Goal: Information Seeking & Learning: Learn about a topic

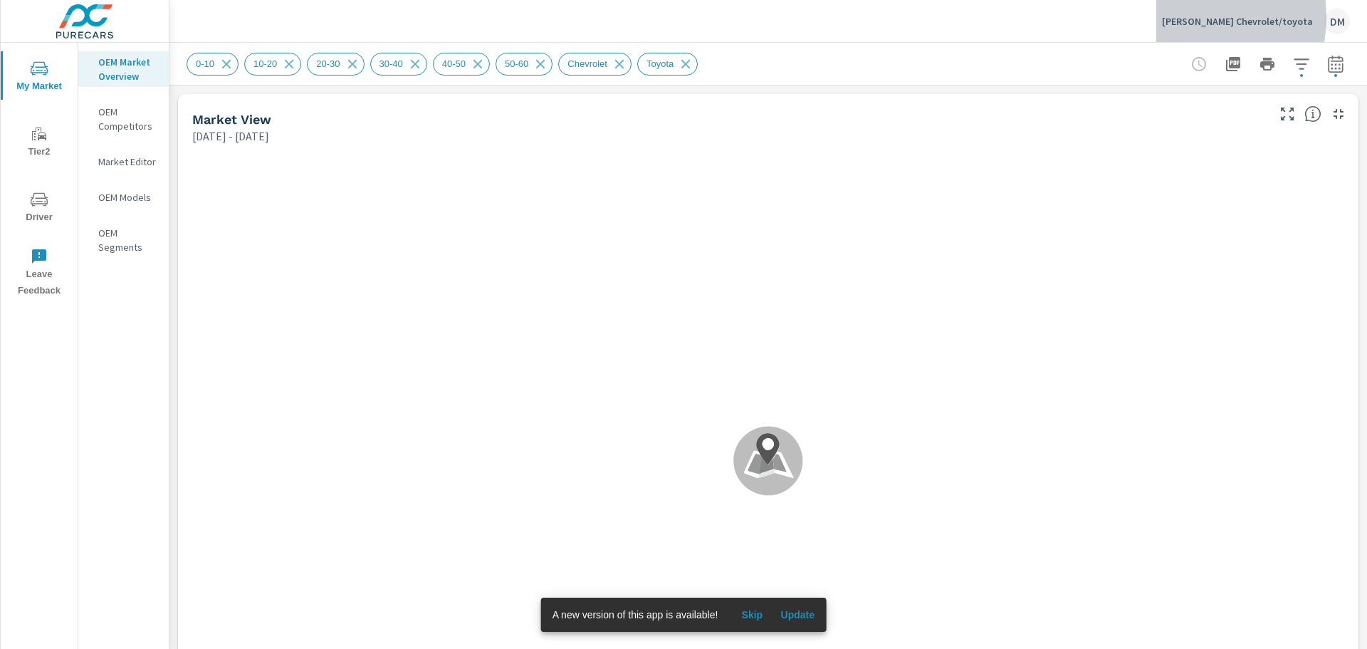
click at [1211, 17] on p "[PERSON_NAME] Chevrolet/toyota" at bounding box center [1237, 21] width 151 height 13
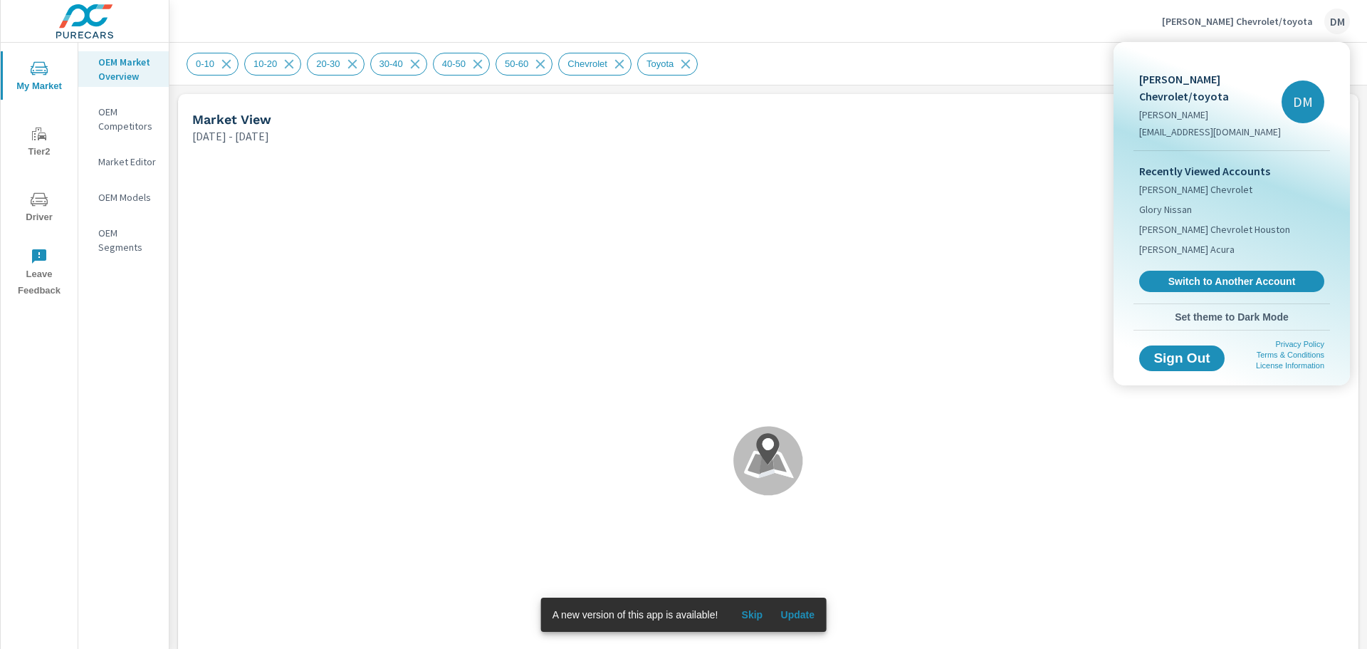
click at [1206, 275] on span "Switch to Another Account" at bounding box center [1231, 281] width 169 height 13
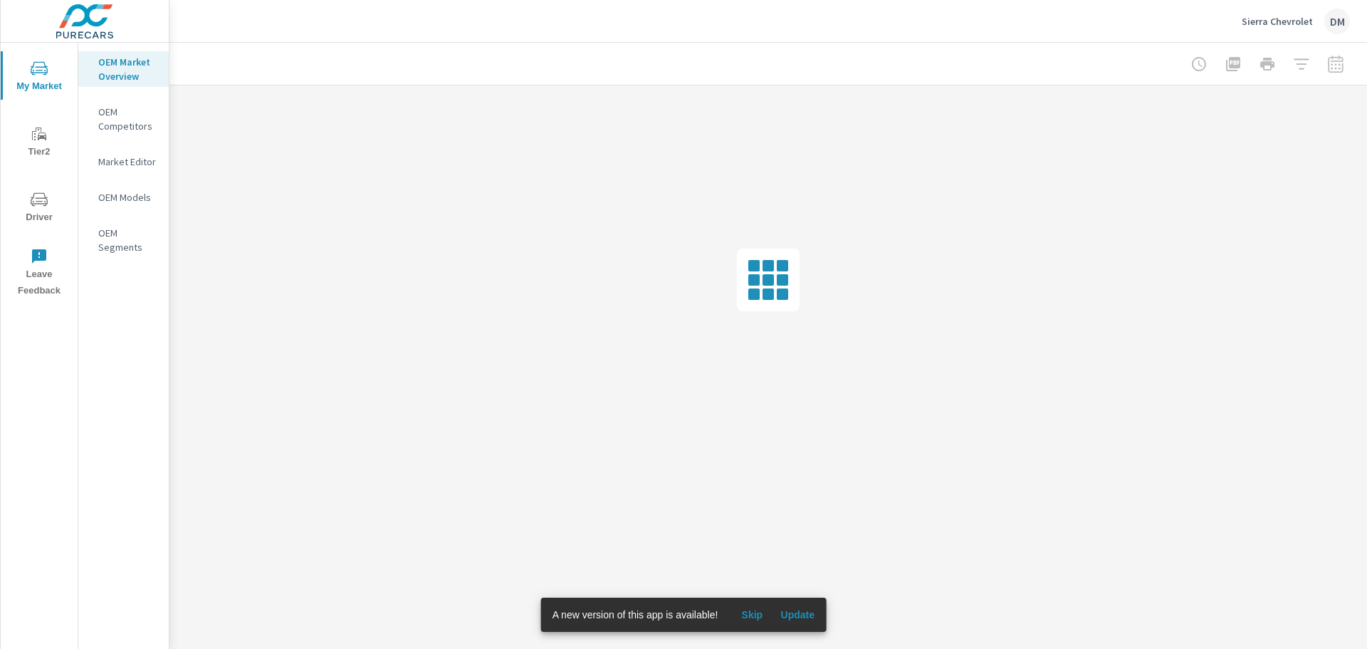
click at [791, 610] on span "Update" at bounding box center [798, 614] width 34 height 13
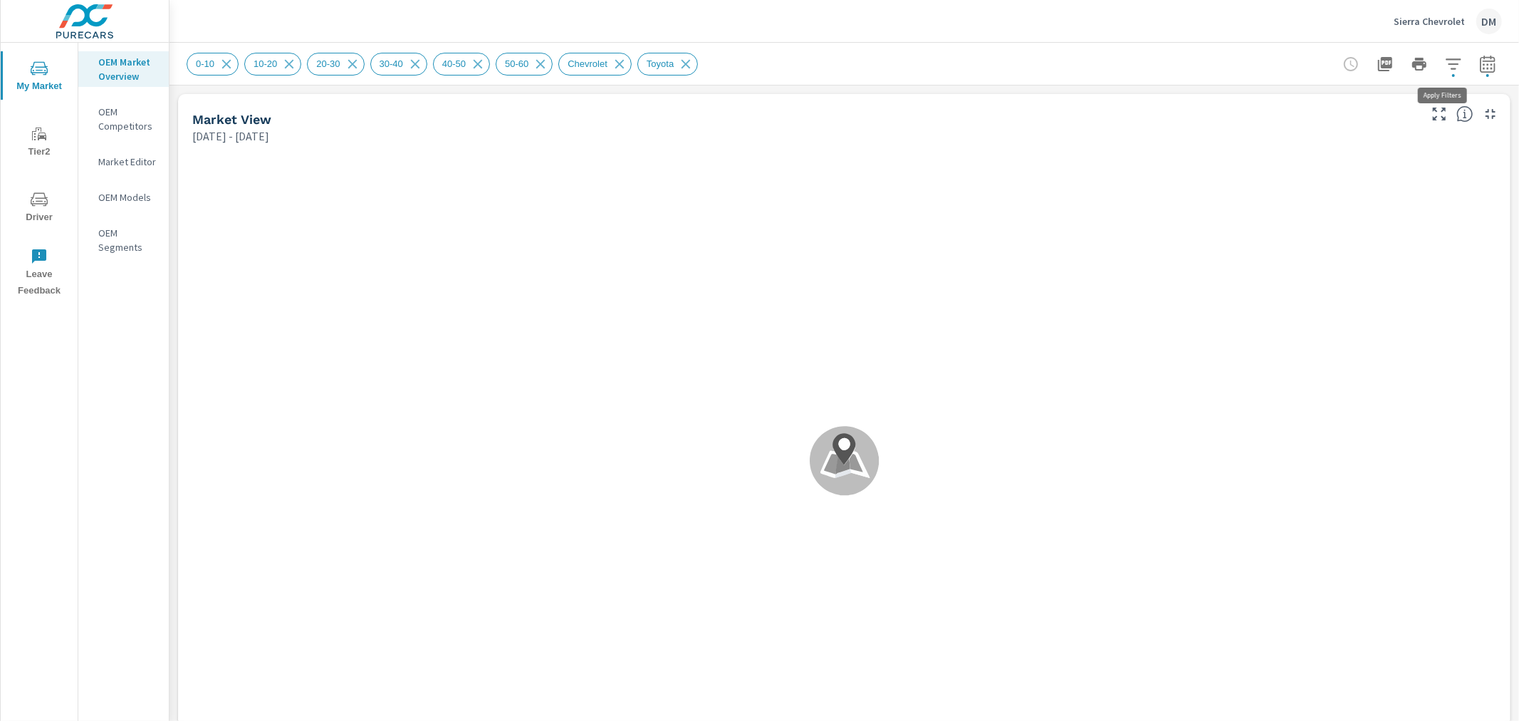
click at [1367, 71] on icon "button" at bounding box center [1453, 64] width 17 height 17
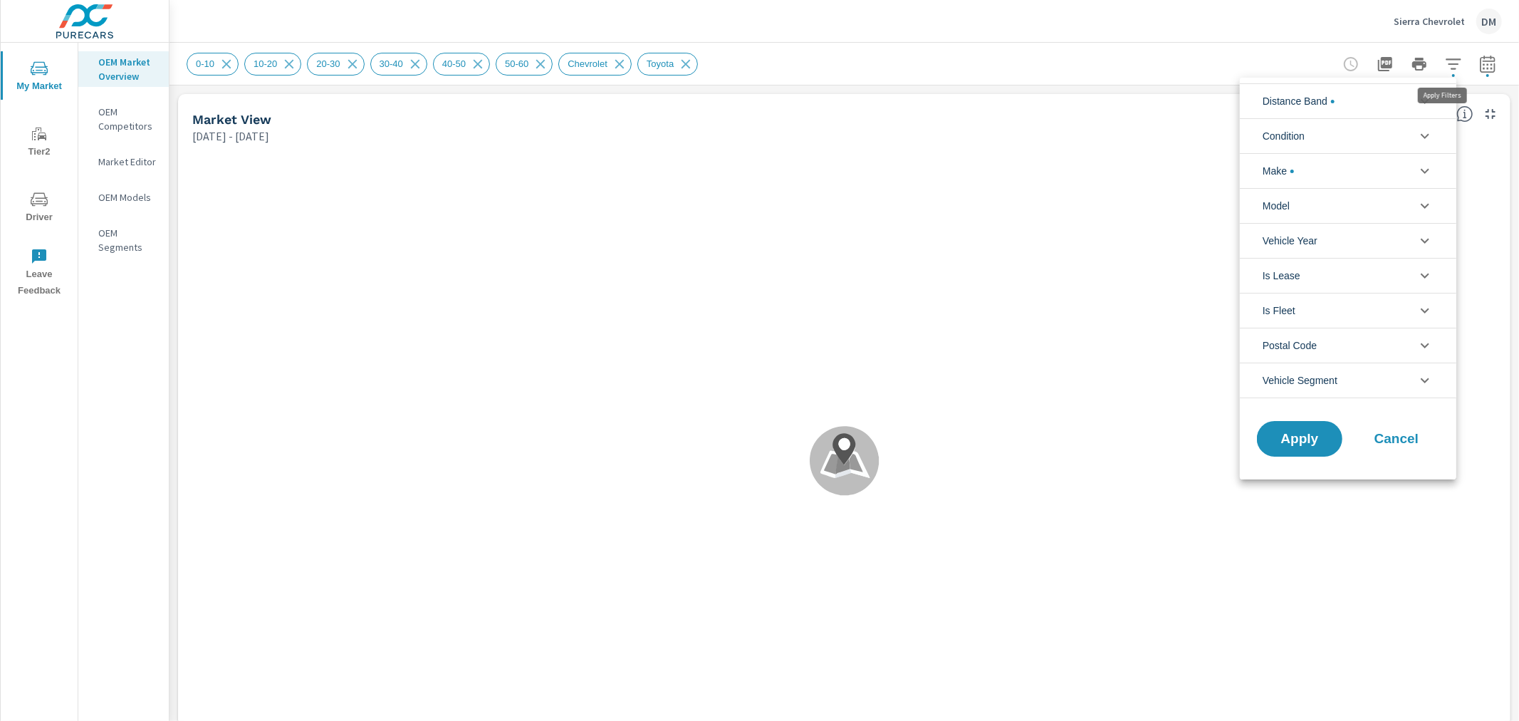
scroll to position [64, 0]
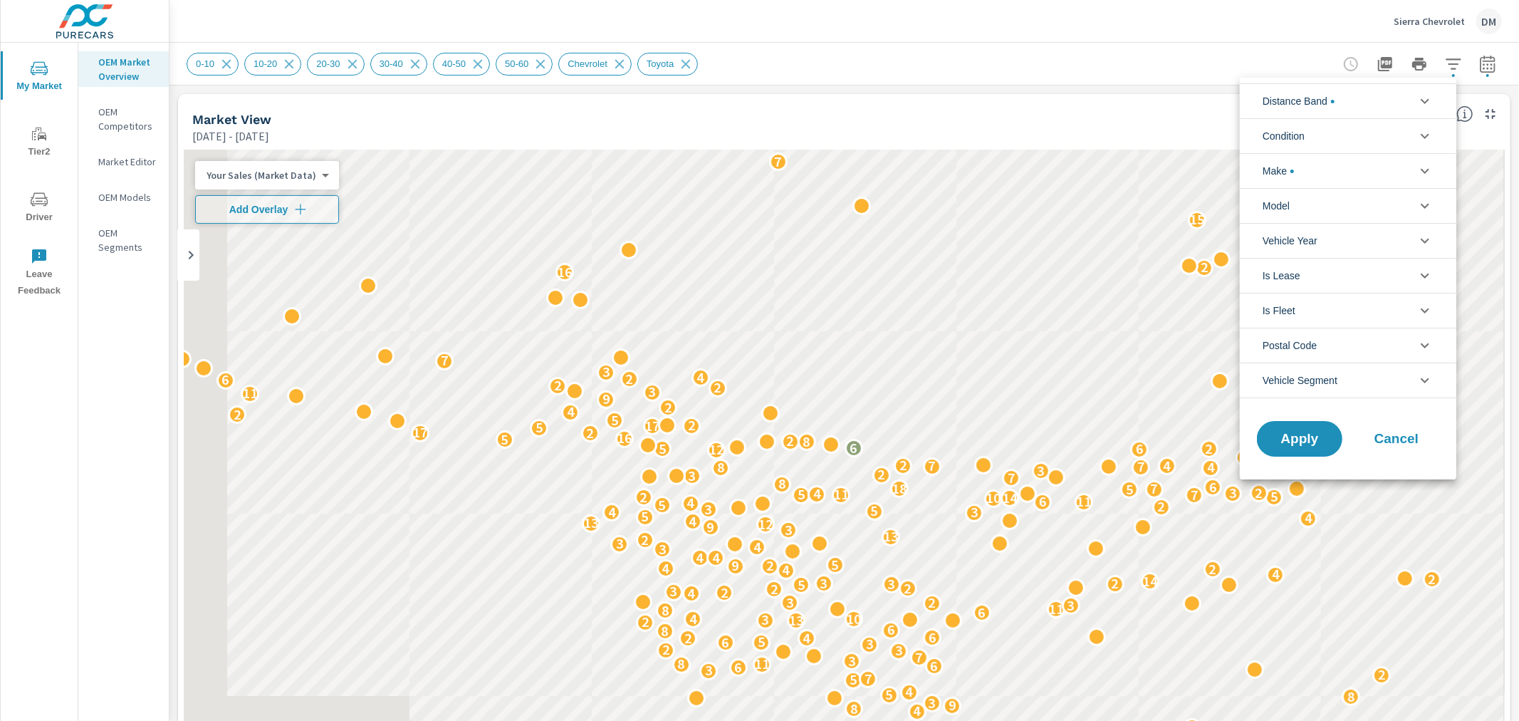
click at [1367, 103] on li "Distance Band" at bounding box center [1348, 100] width 216 height 35
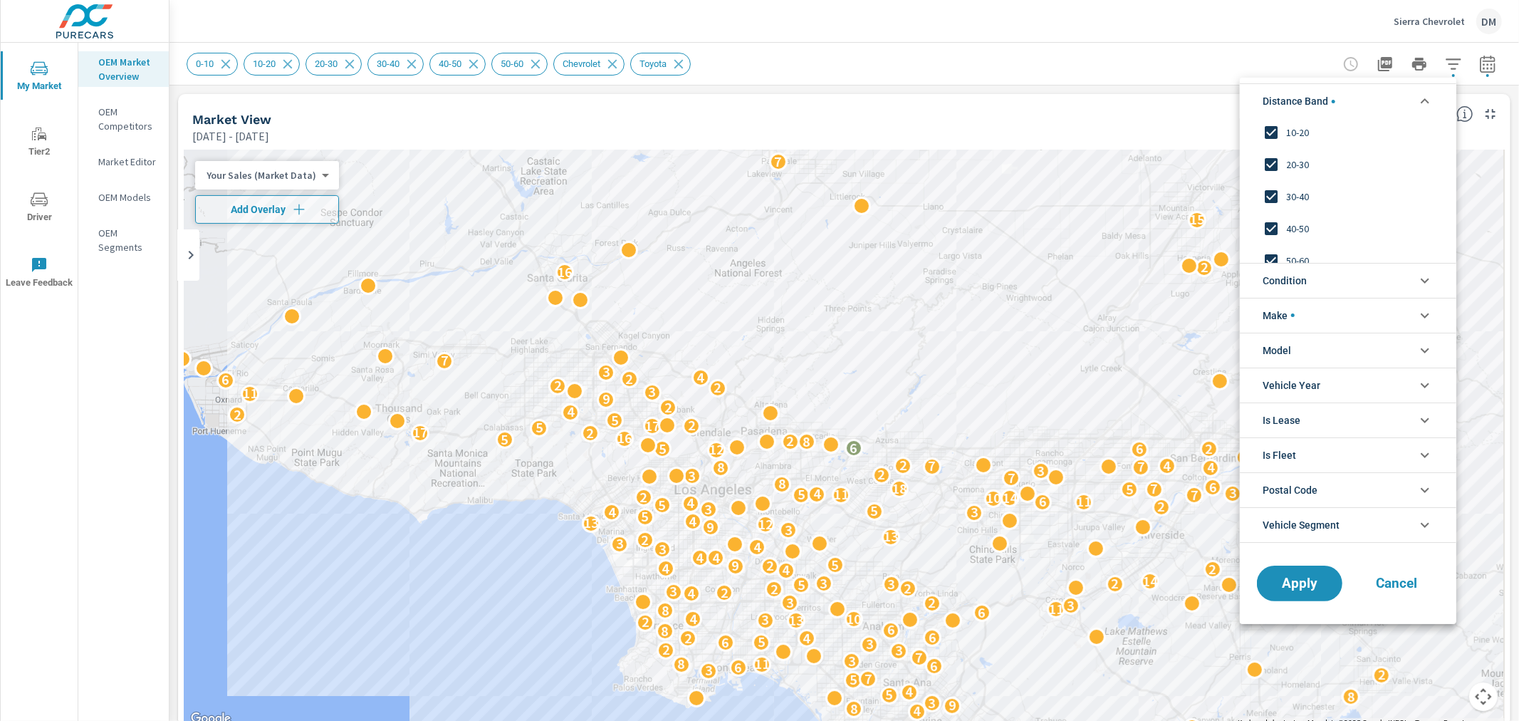
scroll to position [48, 0]
click at [1308, 281] on li "Condition" at bounding box center [1348, 280] width 216 height 35
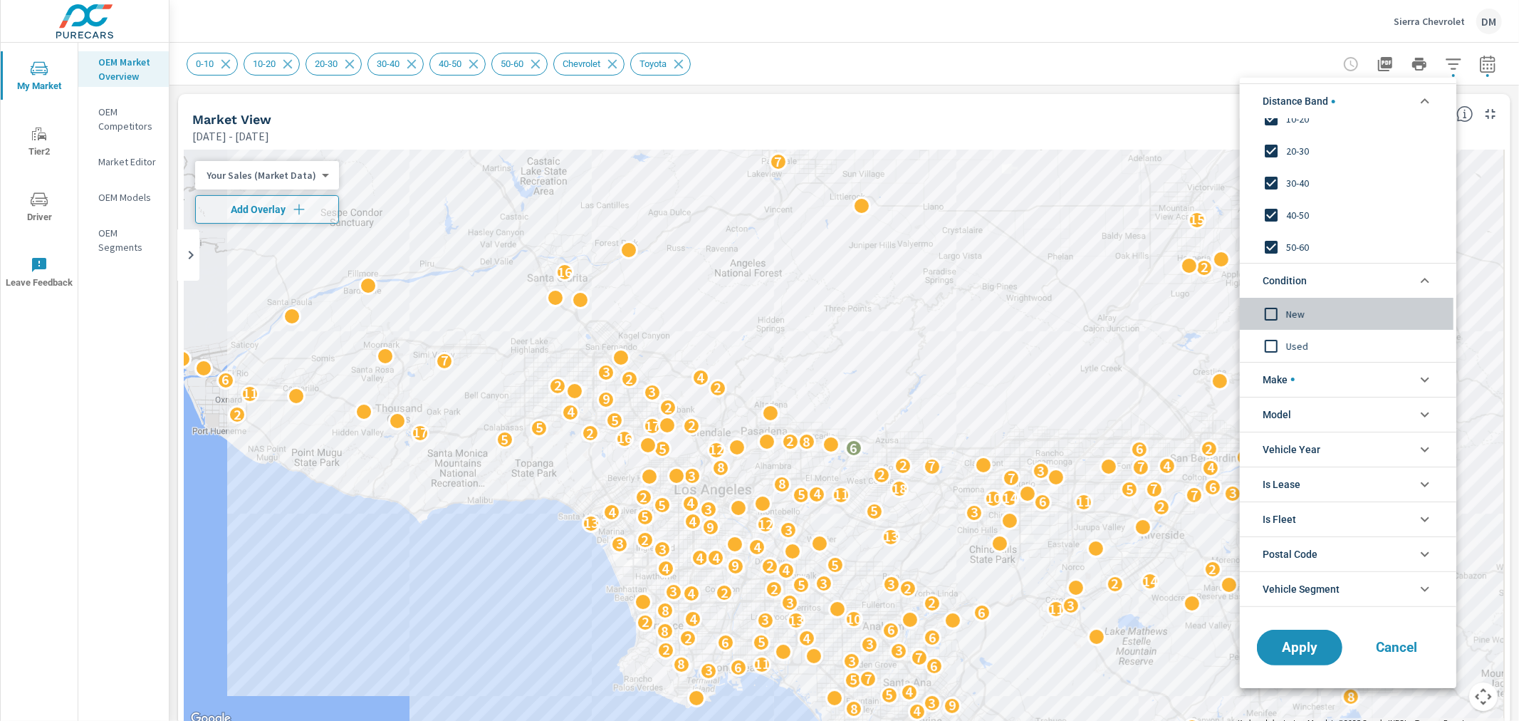
click at [1270, 313] on input "filter options" at bounding box center [1271, 313] width 30 height 30
click at [1273, 380] on span "Make" at bounding box center [1279, 379] width 32 height 34
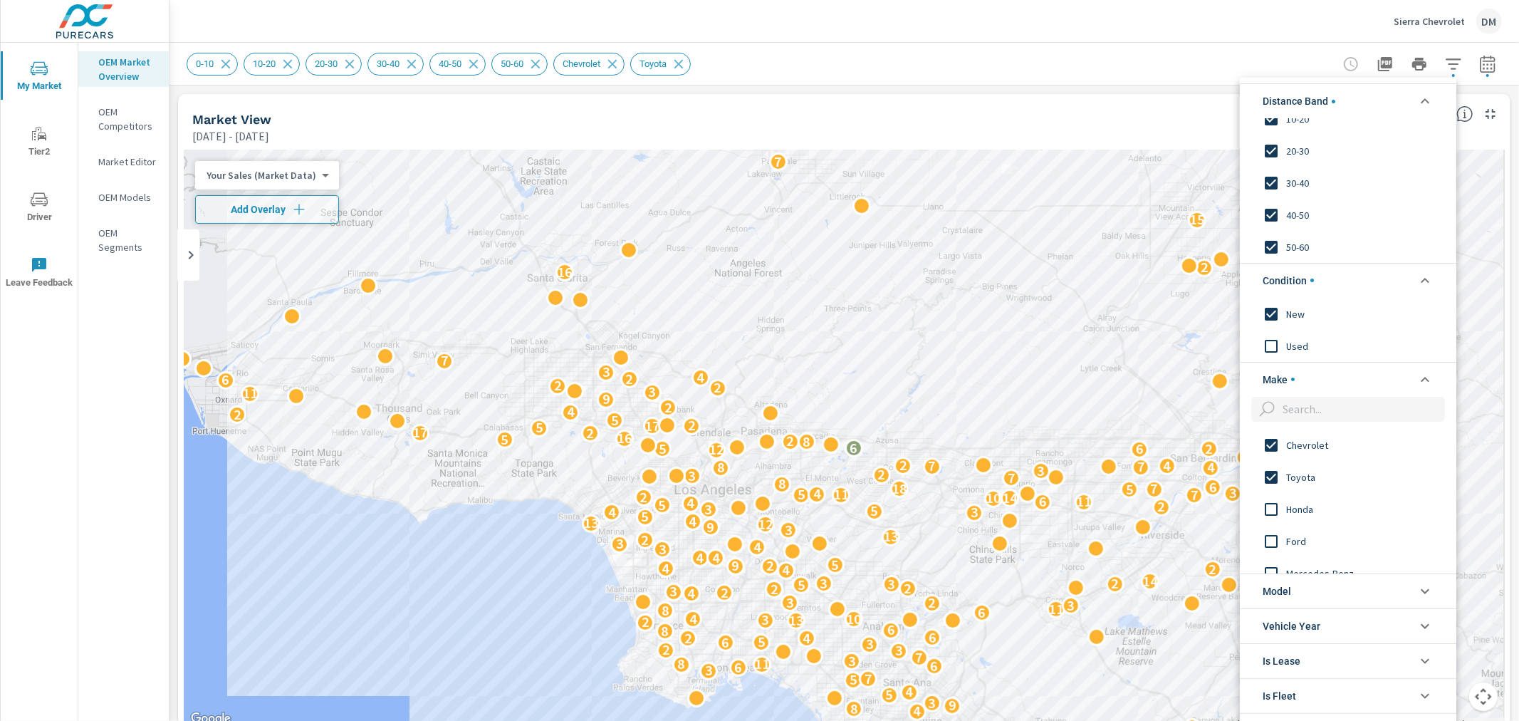
scroll to position [0, 0]
click at [1270, 480] on input "filter options" at bounding box center [1271, 476] width 30 height 30
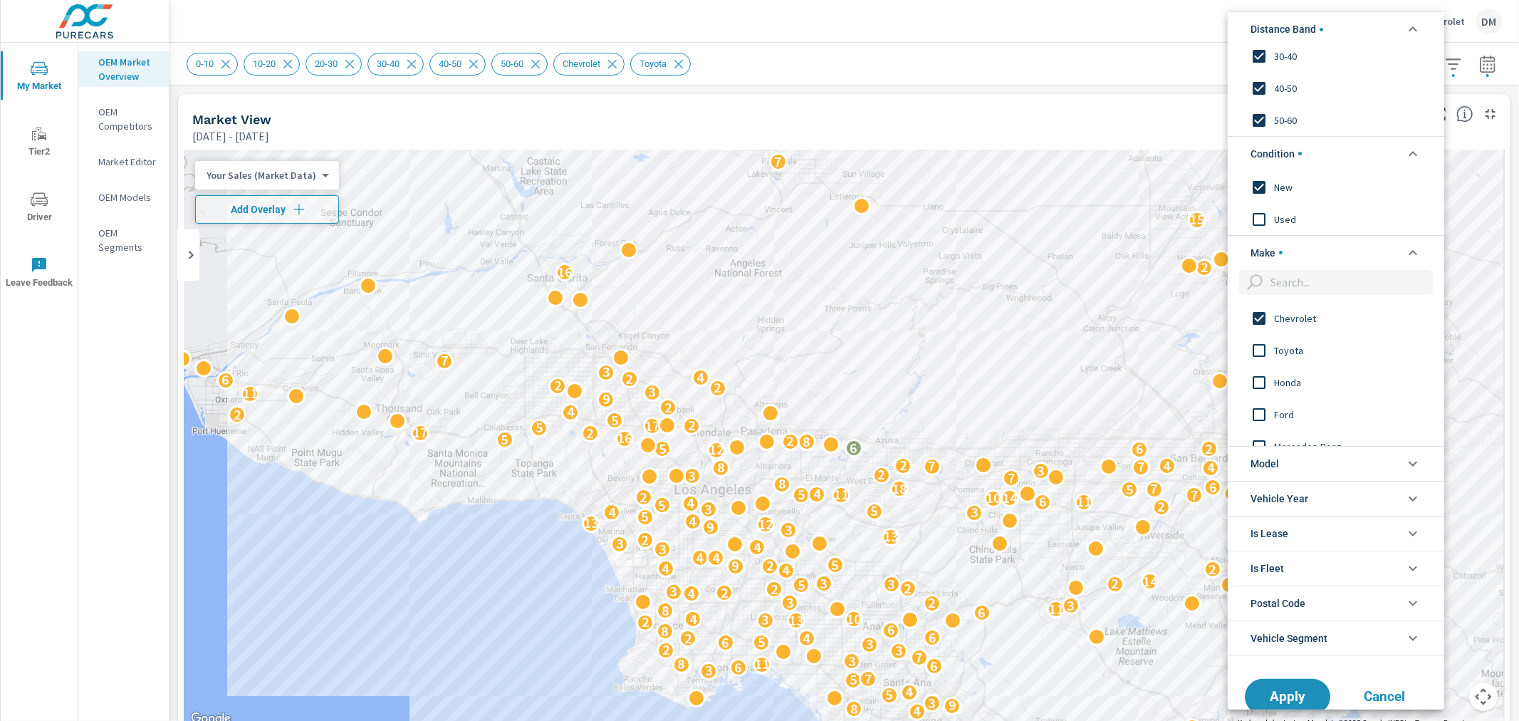
scroll to position [88, 0]
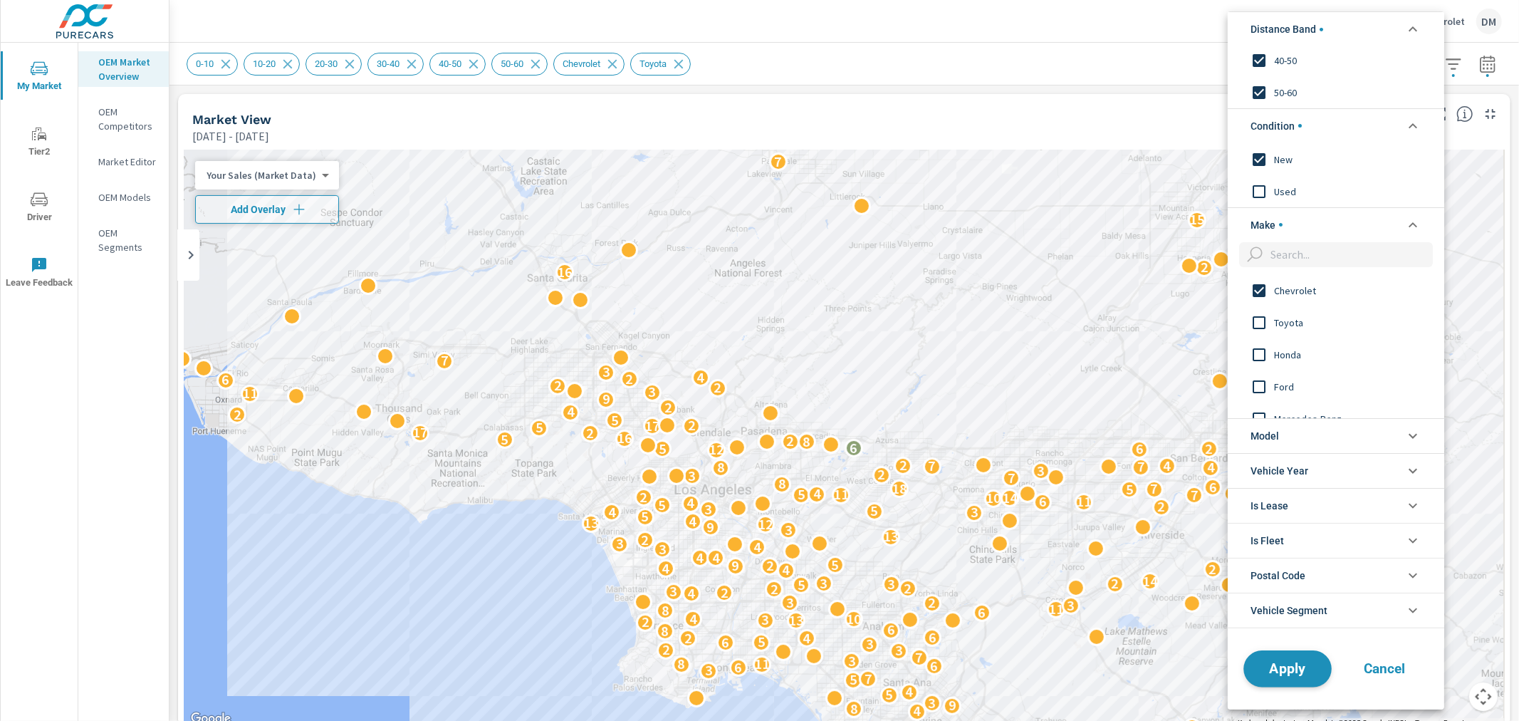
click at [1291, 648] on span "Apply" at bounding box center [1287, 669] width 58 height 14
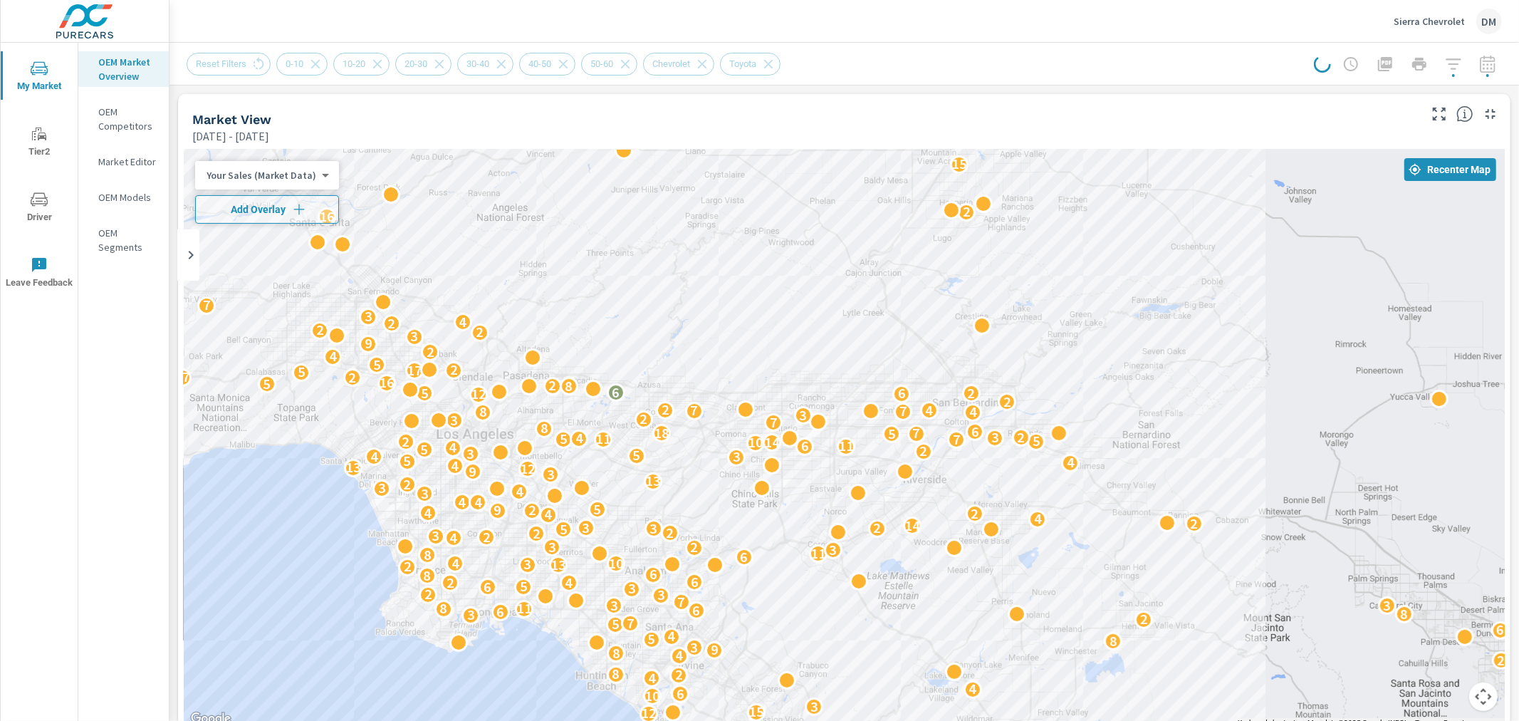
drag, startPoint x: 1201, startPoint y: 605, endPoint x: 961, endPoint y: 550, distance: 246.3
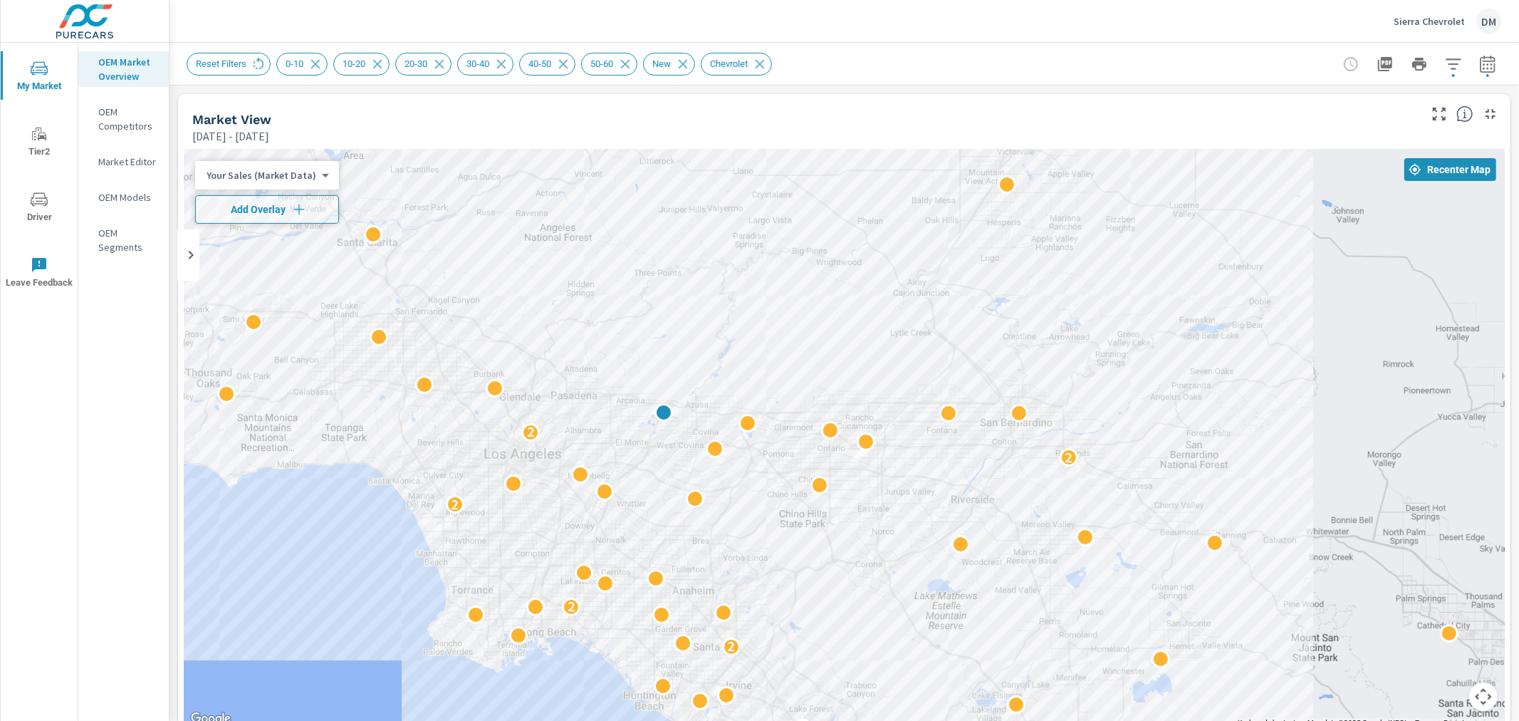
drag, startPoint x: 1090, startPoint y: 553, endPoint x: 894, endPoint y: 517, distance: 198.4
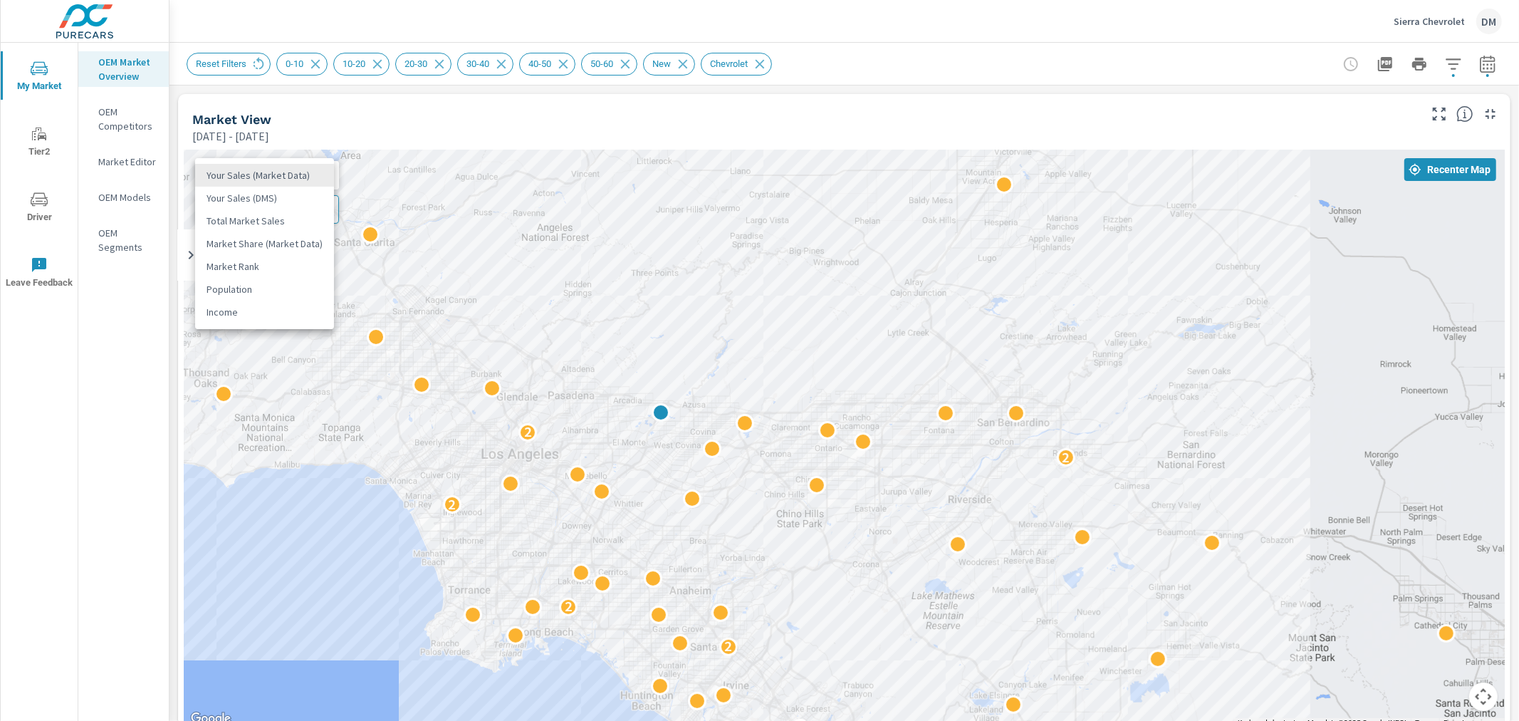
click at [307, 176] on body "My Market Tier2 Driver Leave Feedback OEM Market Overview OEM Competitors Marke…" at bounding box center [759, 360] width 1519 height 721
click at [292, 216] on li "Total Market Sales" at bounding box center [264, 220] width 139 height 23
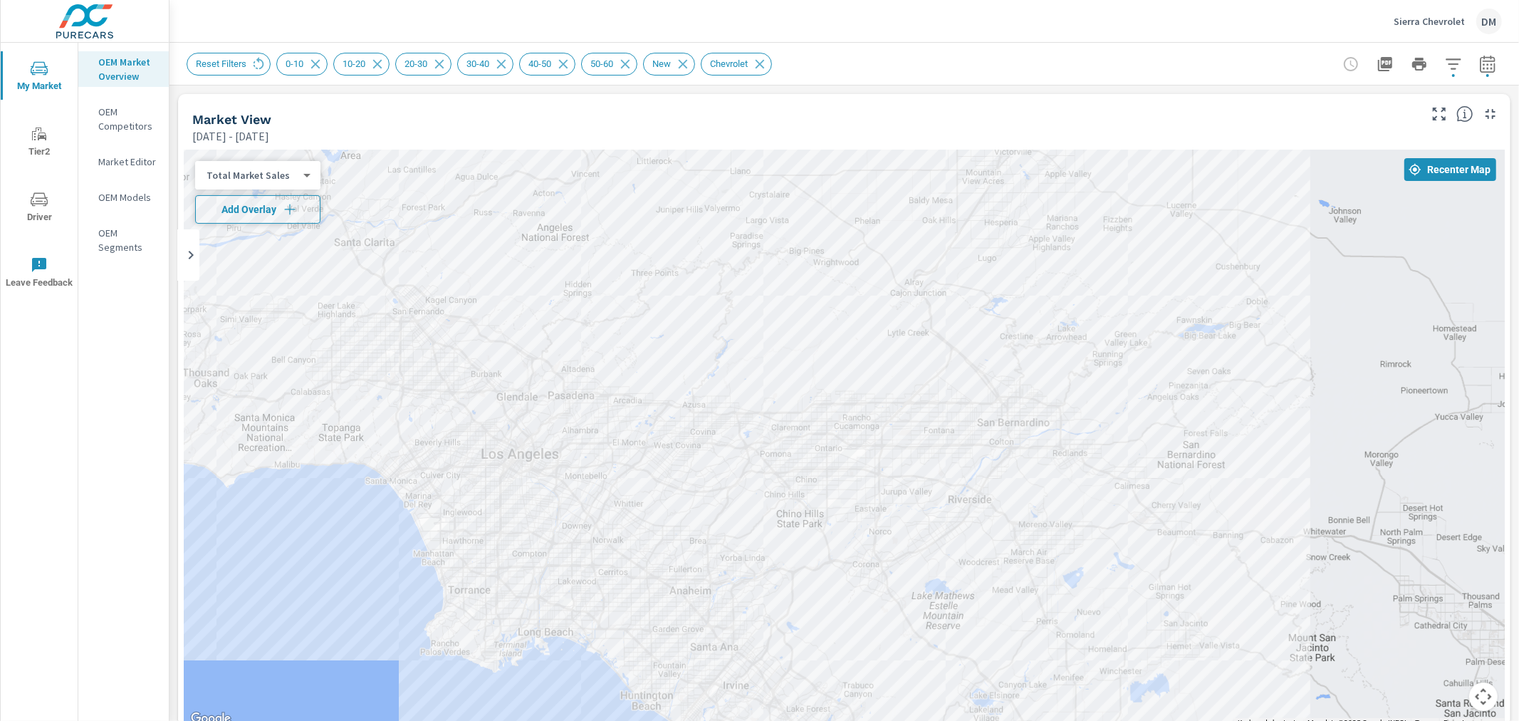
click at [287, 212] on icon "button" at bounding box center [290, 209] width 14 height 14
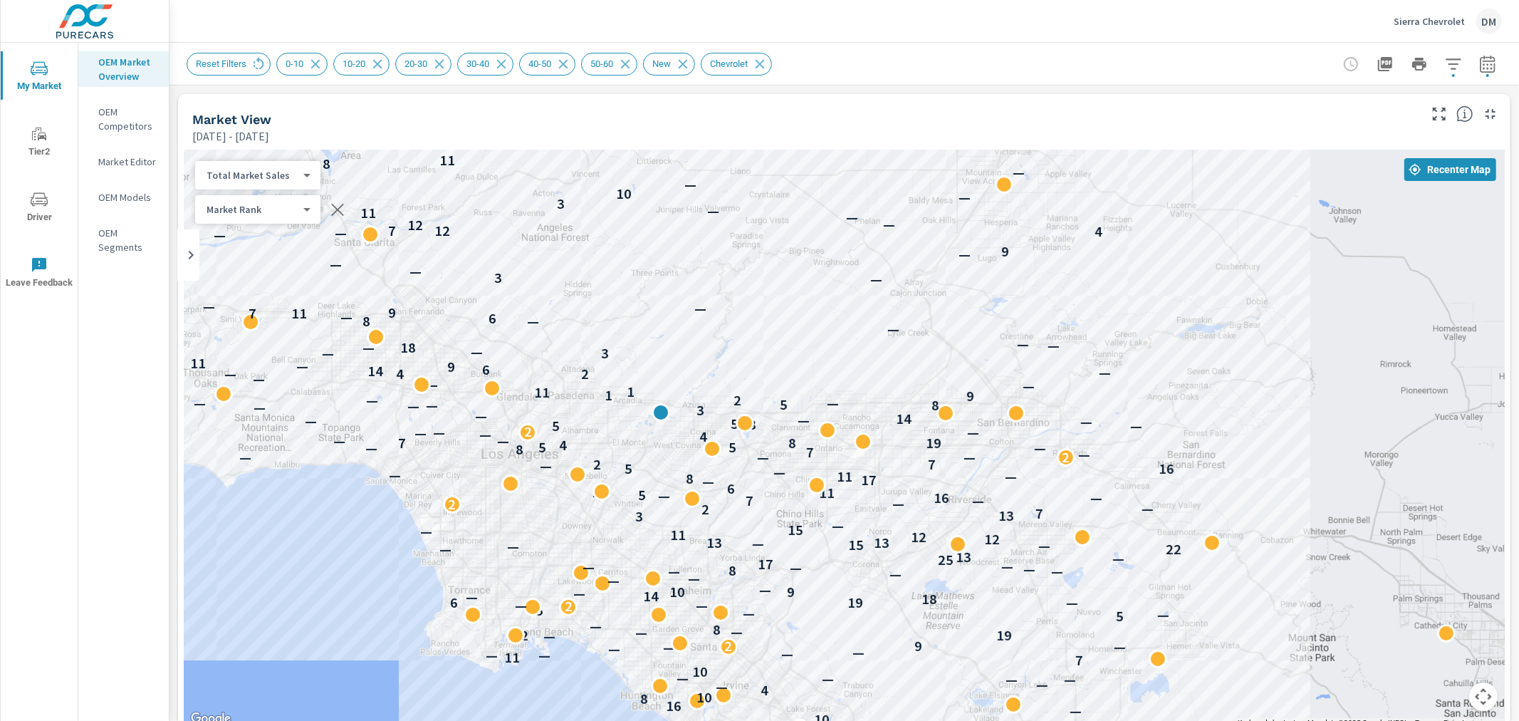
click at [280, 211] on body "My Market Tier2 Driver Leave Feedback OEM Market Overview OEM Competitors Marke…" at bounding box center [759, 360] width 1519 height 721
click at [244, 212] on li "Market Rank" at bounding box center [264, 209] width 139 height 23
click at [1367, 63] on icon "button" at bounding box center [1453, 63] width 15 height 11
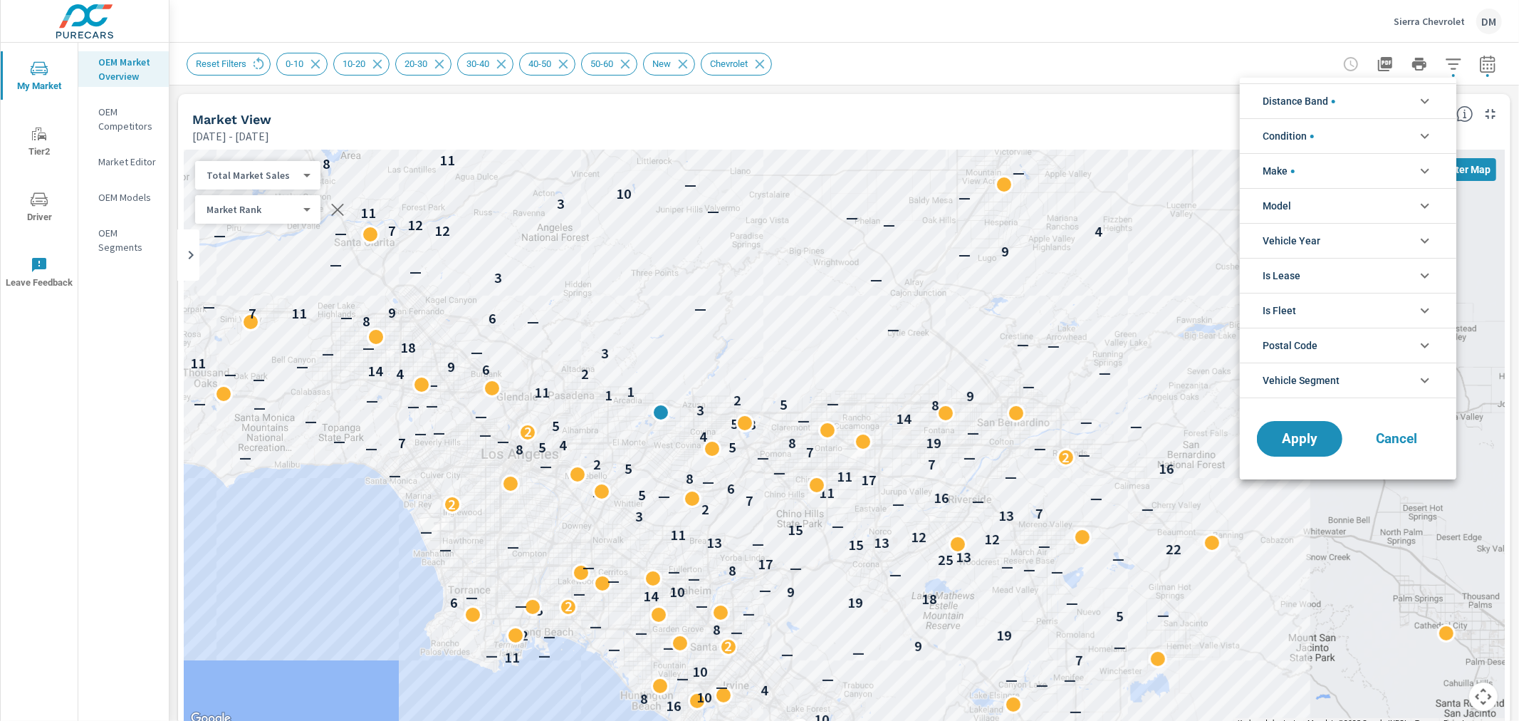
click at [1367, 96] on li "Distance Band" at bounding box center [1348, 100] width 216 height 35
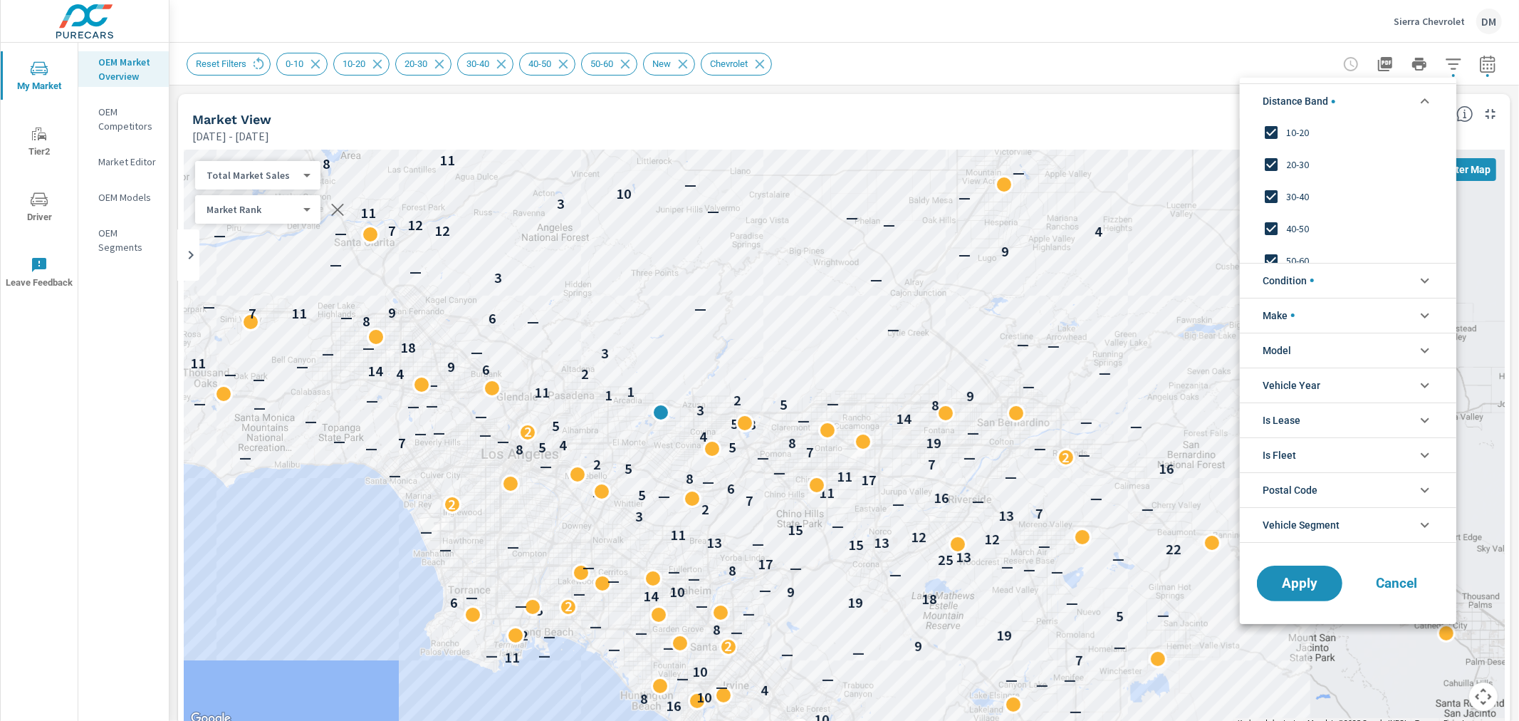
scroll to position [48, 0]
click at [1271, 241] on input "filter options" at bounding box center [1271, 247] width 30 height 30
click at [1271, 204] on input "filter options" at bounding box center [1271, 215] width 30 height 30
click at [1271, 182] on input "filter options" at bounding box center [1271, 183] width 30 height 30
click at [1273, 146] on input "filter options" at bounding box center [1271, 151] width 30 height 30
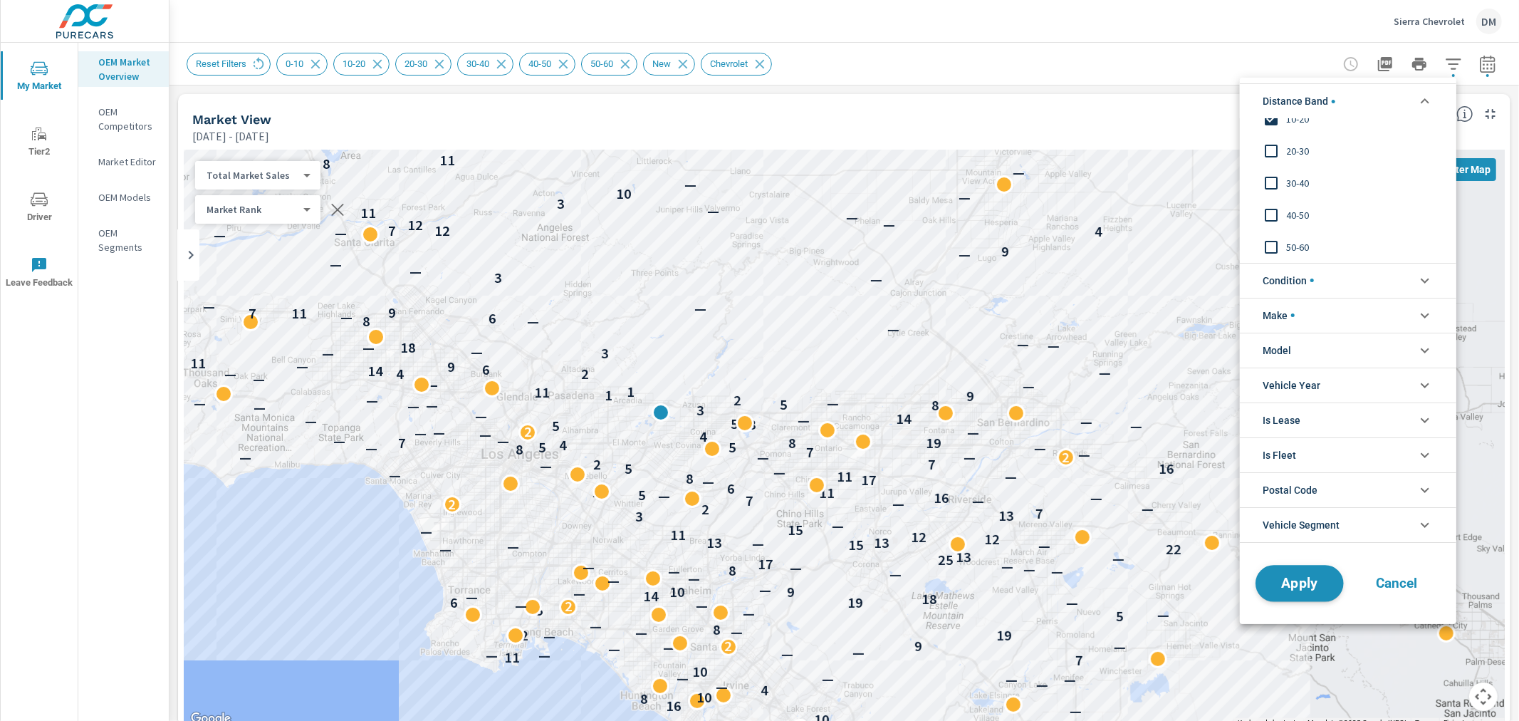
click at [1317, 587] on span "Apply" at bounding box center [1299, 583] width 58 height 14
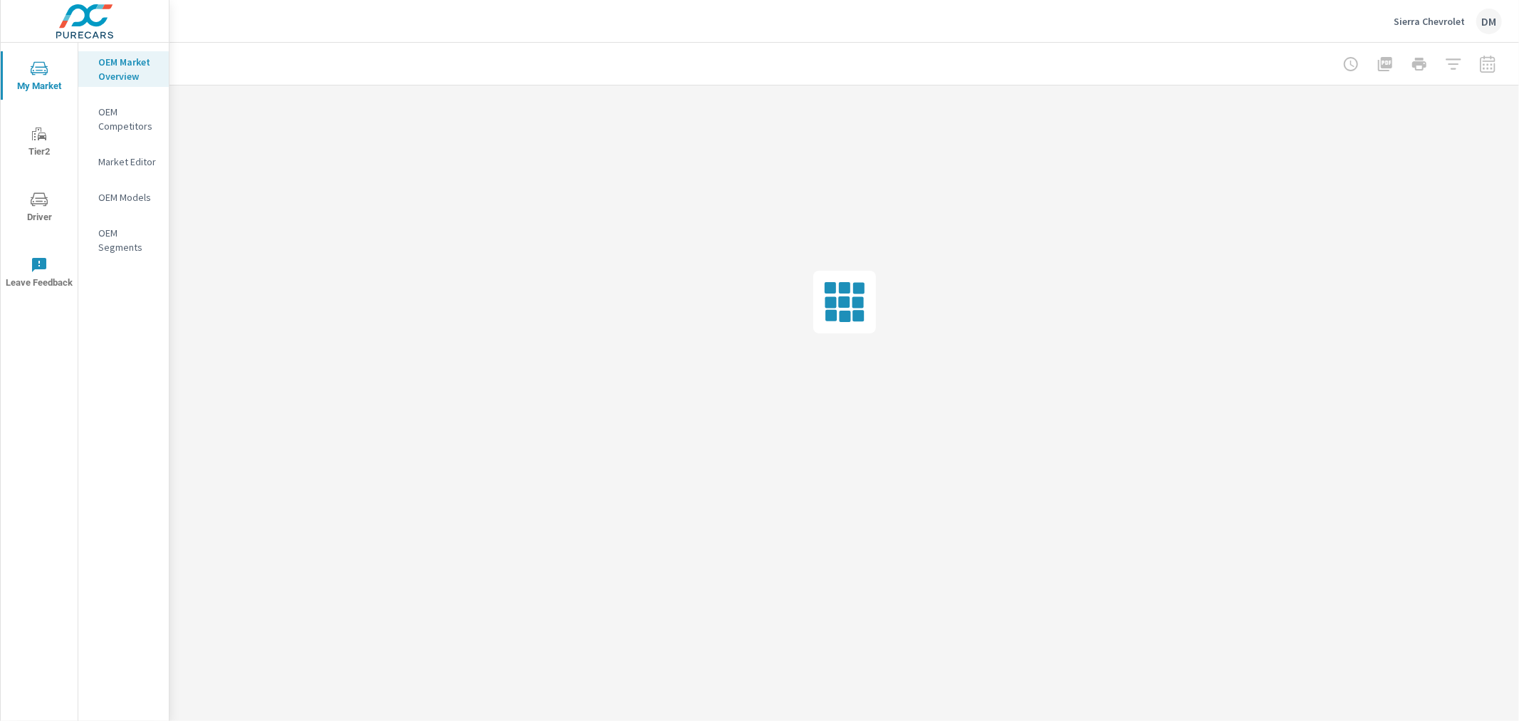
drag, startPoint x: 1251, startPoint y: 594, endPoint x: 1158, endPoint y: 530, distance: 113.2
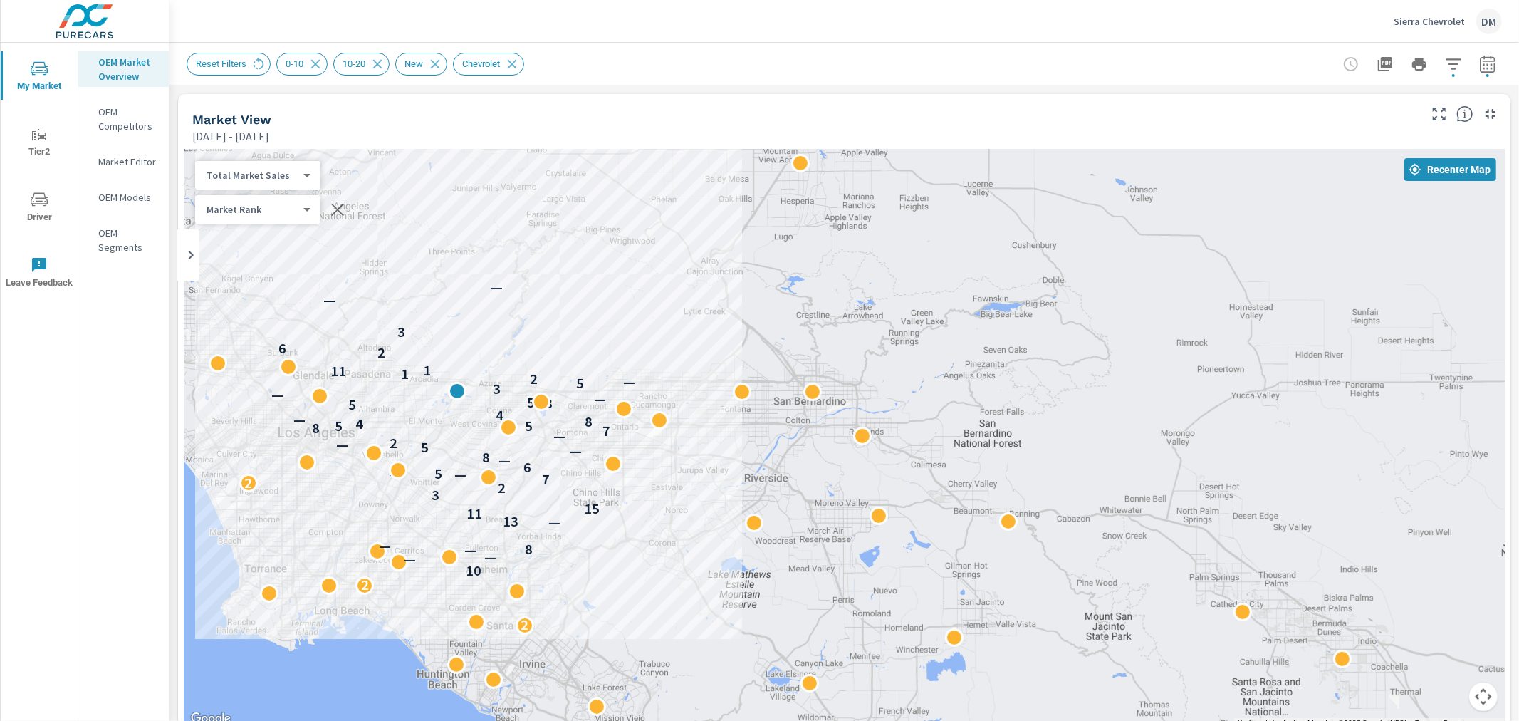
drag, startPoint x: 1087, startPoint y: 568, endPoint x: 884, endPoint y: 547, distance: 204.8
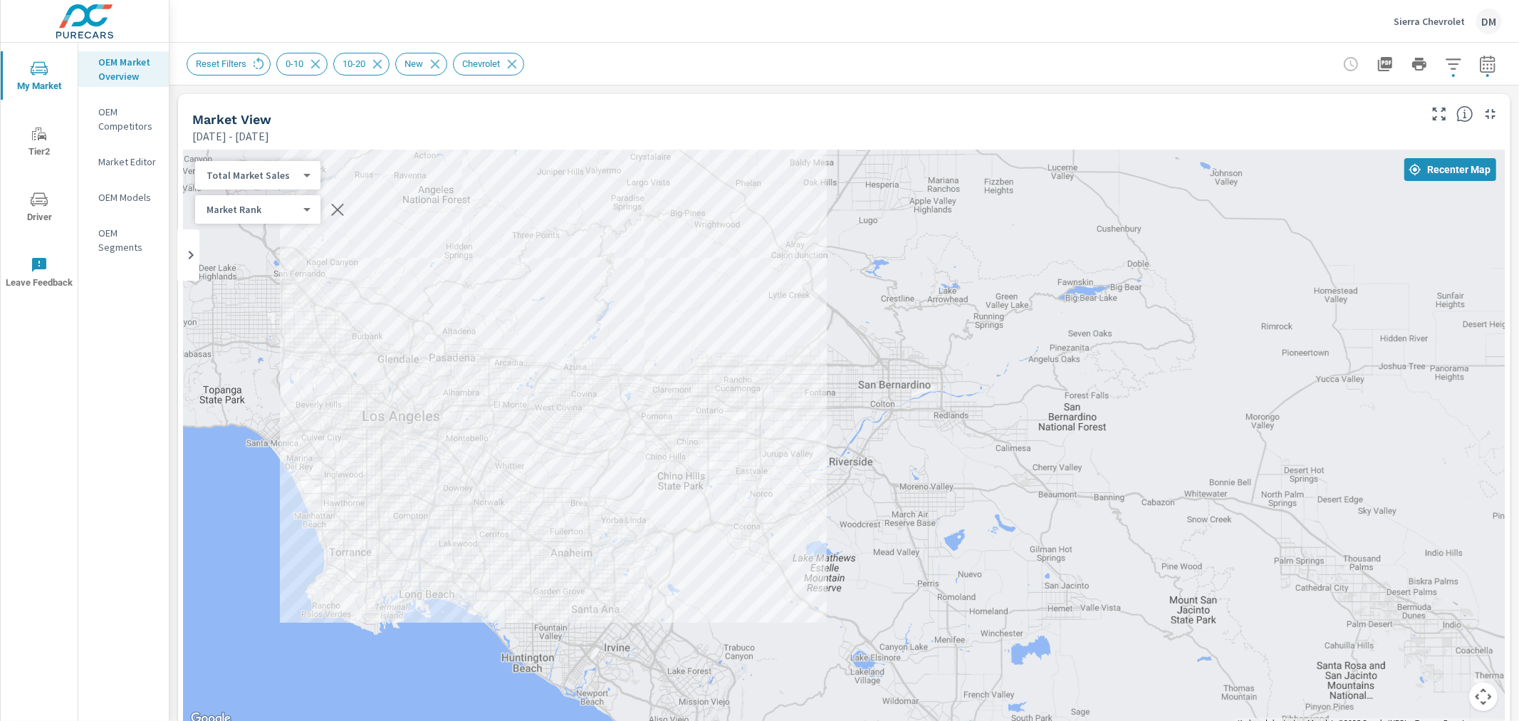
drag, startPoint x: 703, startPoint y: 517, endPoint x: 790, endPoint y: 499, distance: 89.4
click at [790, 499] on div "2 2 10 — — — 8 — — 13 11 15 3 2 2 7 — 5 13 6 — 8 — 5 — 2 — 7 8 5 5 4 8 — 4 8 5 …" at bounding box center [844, 439] width 1321 height 578
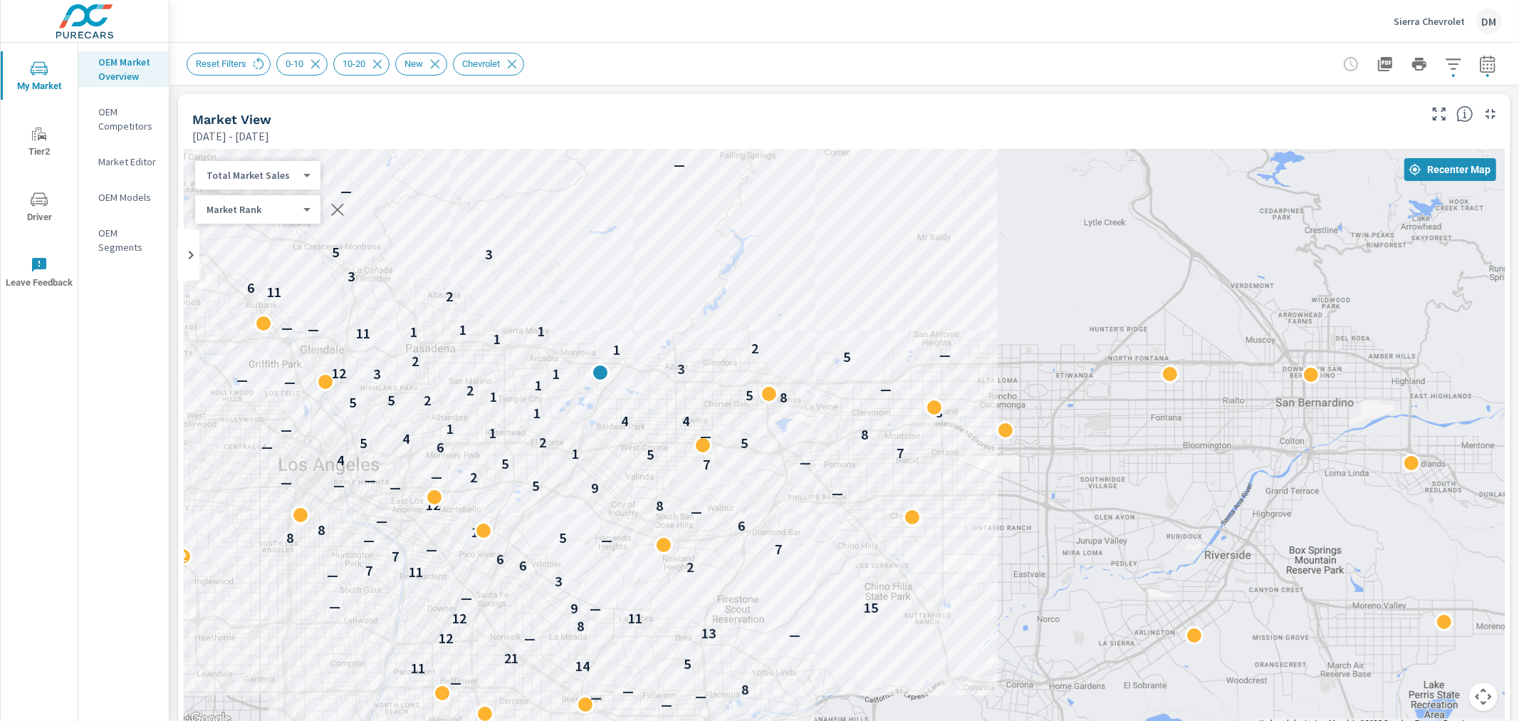
drag, startPoint x: 751, startPoint y: 471, endPoint x: 795, endPoint y: 407, distance: 76.8
click at [986, 600] on div "2 10 — — — — — 8 — 11 14 5 21 12 — — 13 8 12 11 9 — 15 — — 3 — 11 7 2 6 6 7 2 —…" at bounding box center [844, 439] width 1321 height 578
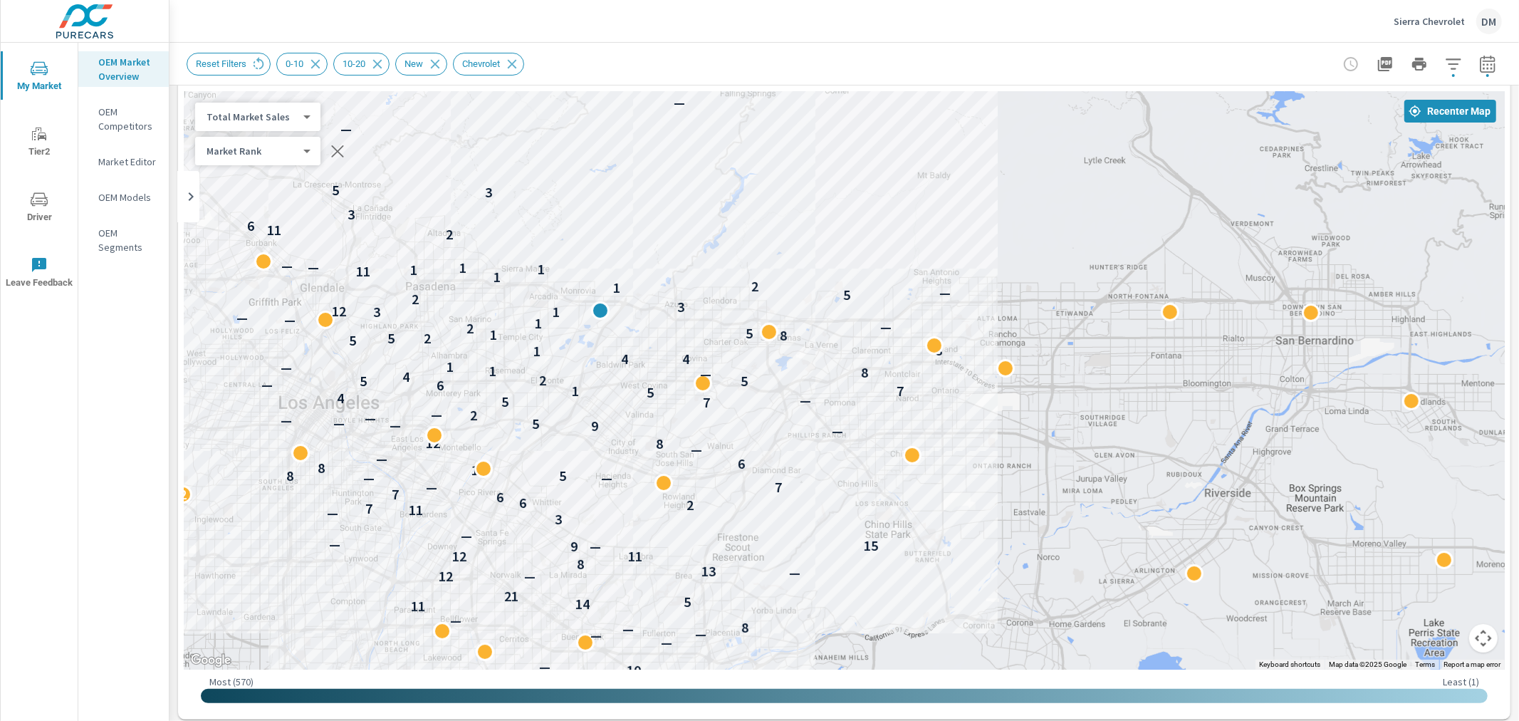
scroll to position [53, 0]
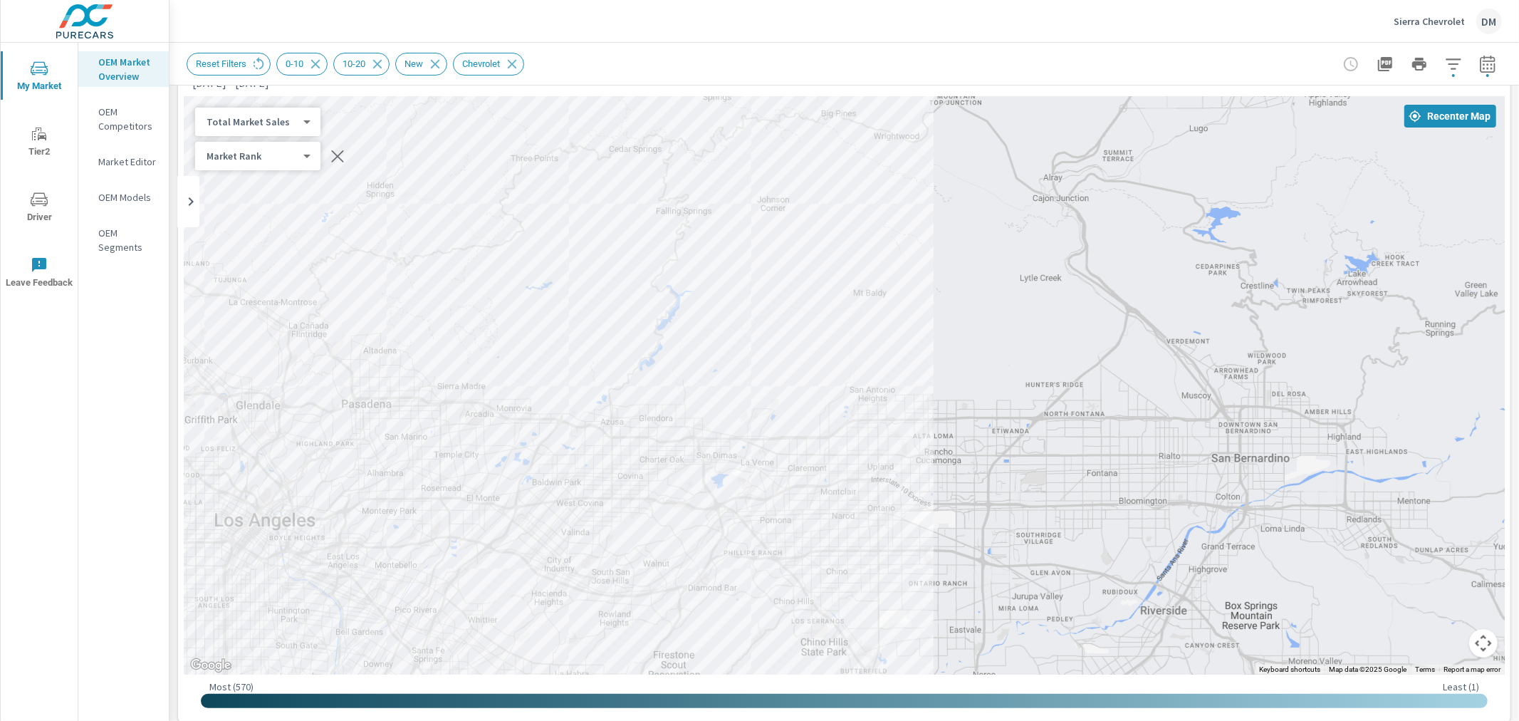
drag, startPoint x: 914, startPoint y: 371, endPoint x: 880, endPoint y: 438, distance: 75.2
click at [853, 463] on div "2 10 — — — — — 8 — 11 14 5 21 12 — — 13 8 12 11 9 — 15 — — 3 — 11 7 2 6 6 7 2 —…" at bounding box center [844, 385] width 1321 height 578
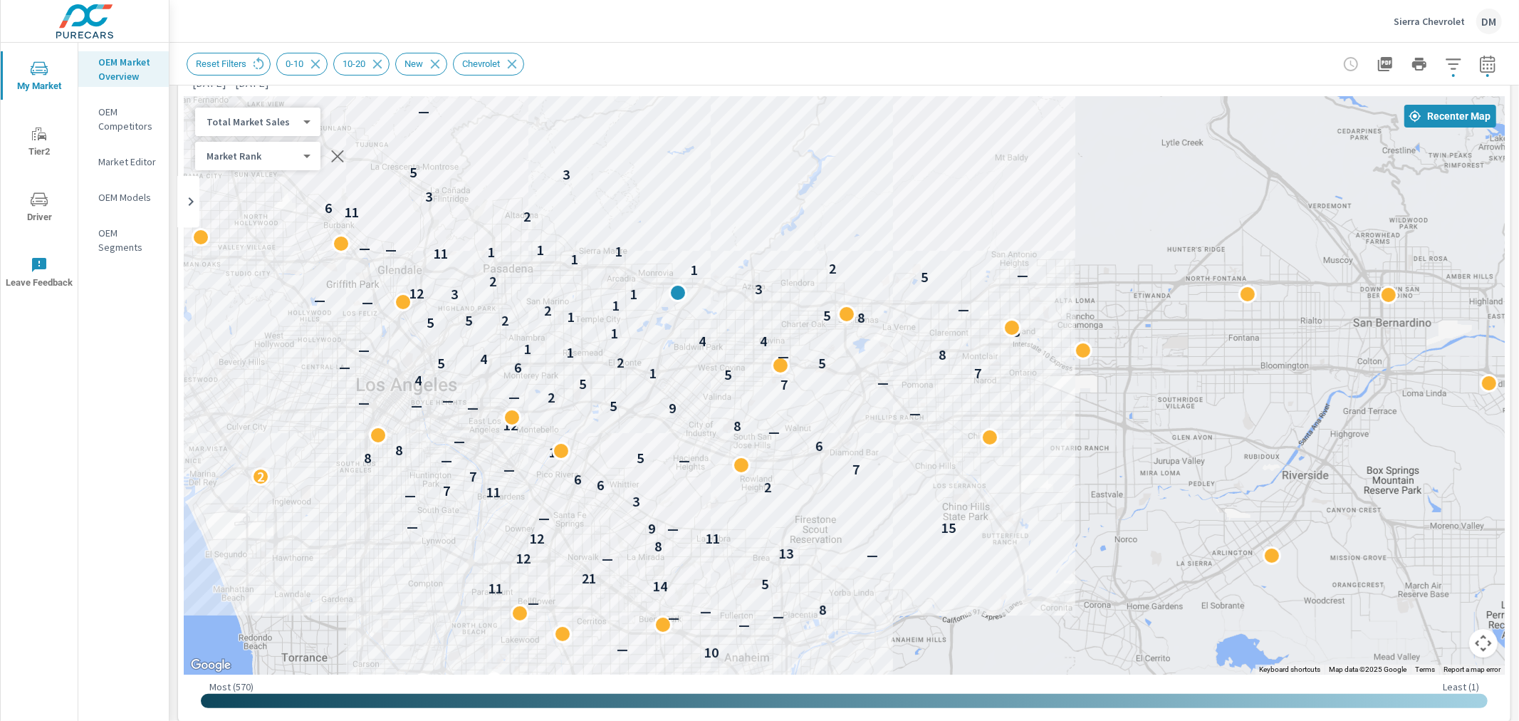
drag, startPoint x: 1131, startPoint y: 577, endPoint x: 1270, endPoint y: 473, distance: 174.1
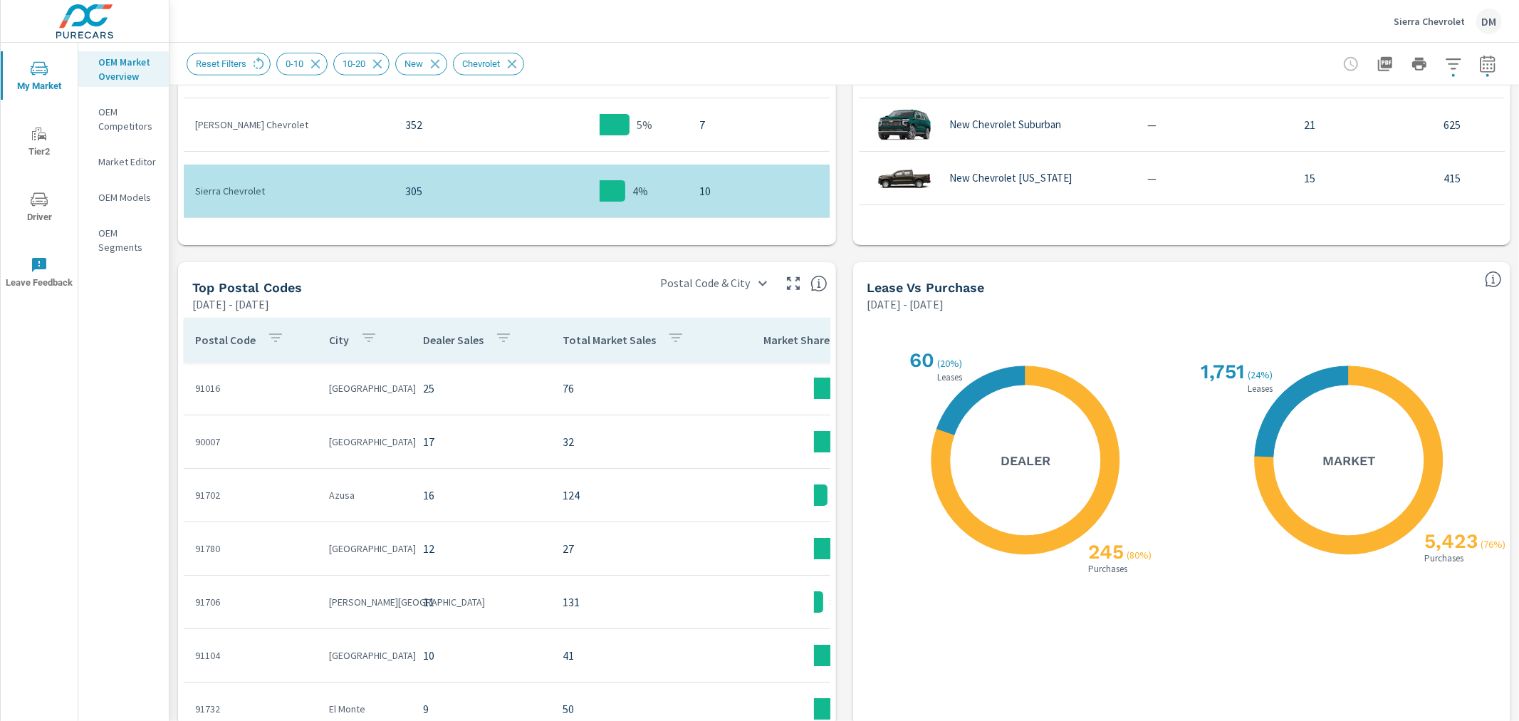
scroll to position [1140, 0]
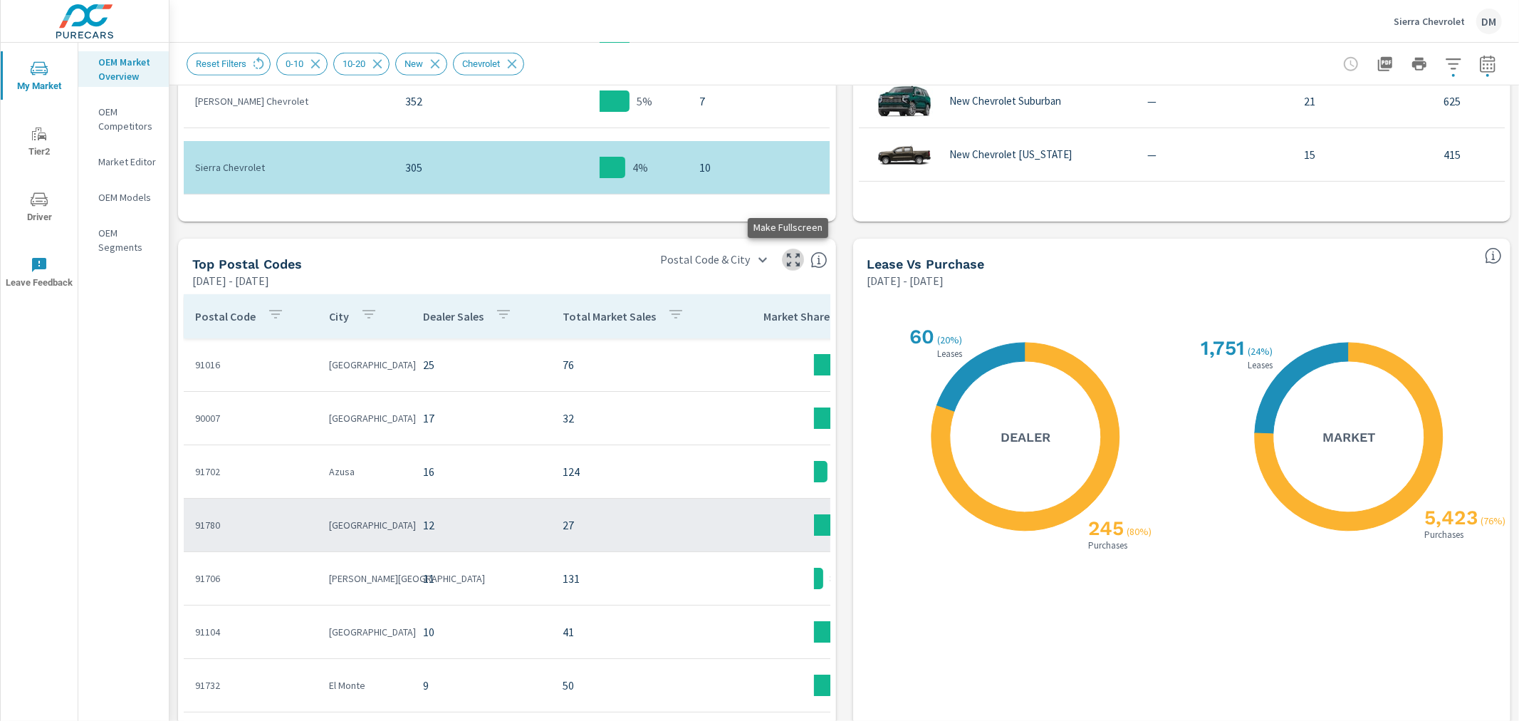
click at [785, 260] on icon "button" at bounding box center [793, 259] width 17 height 17
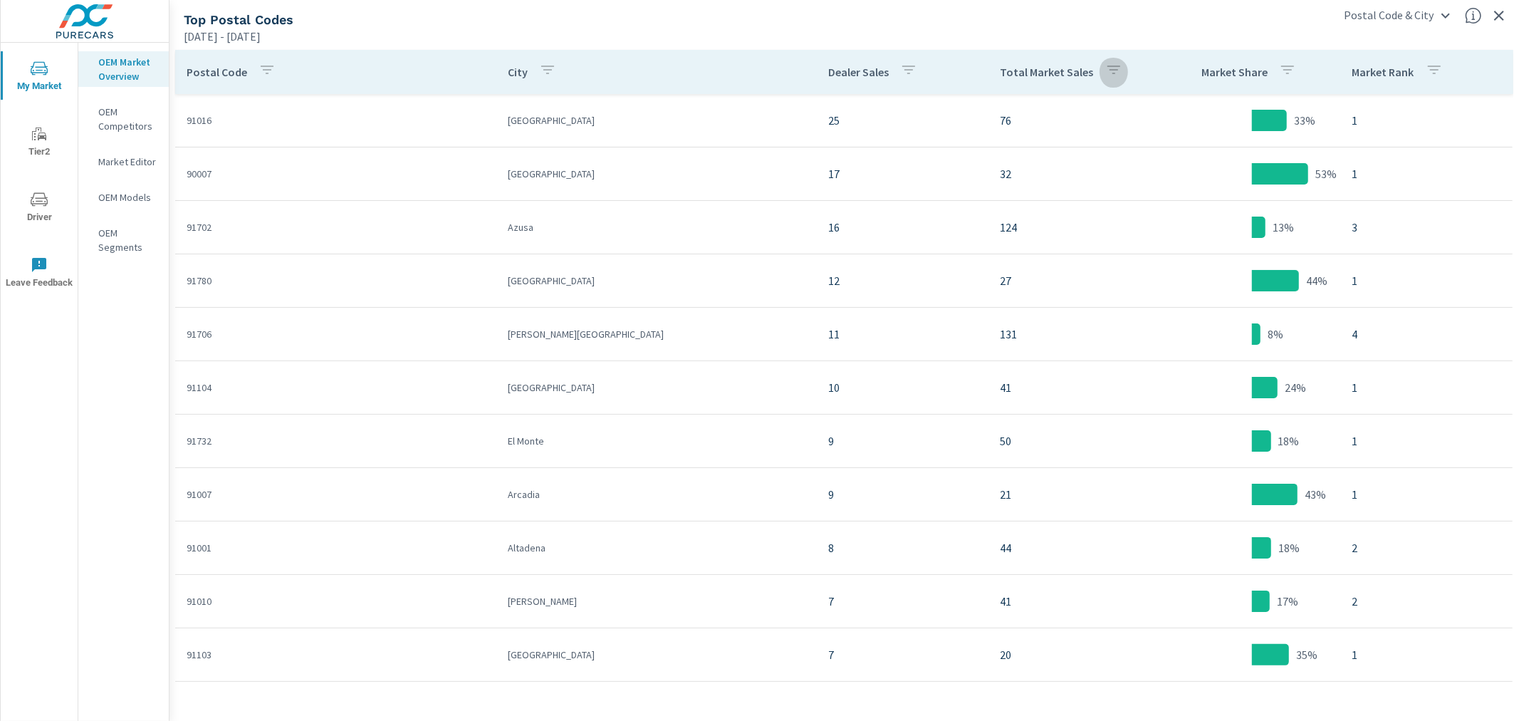
click at [1107, 71] on icon "button" at bounding box center [1113, 70] width 13 height 9
click at [1157, 36] on div at bounding box center [759, 360] width 1519 height 721
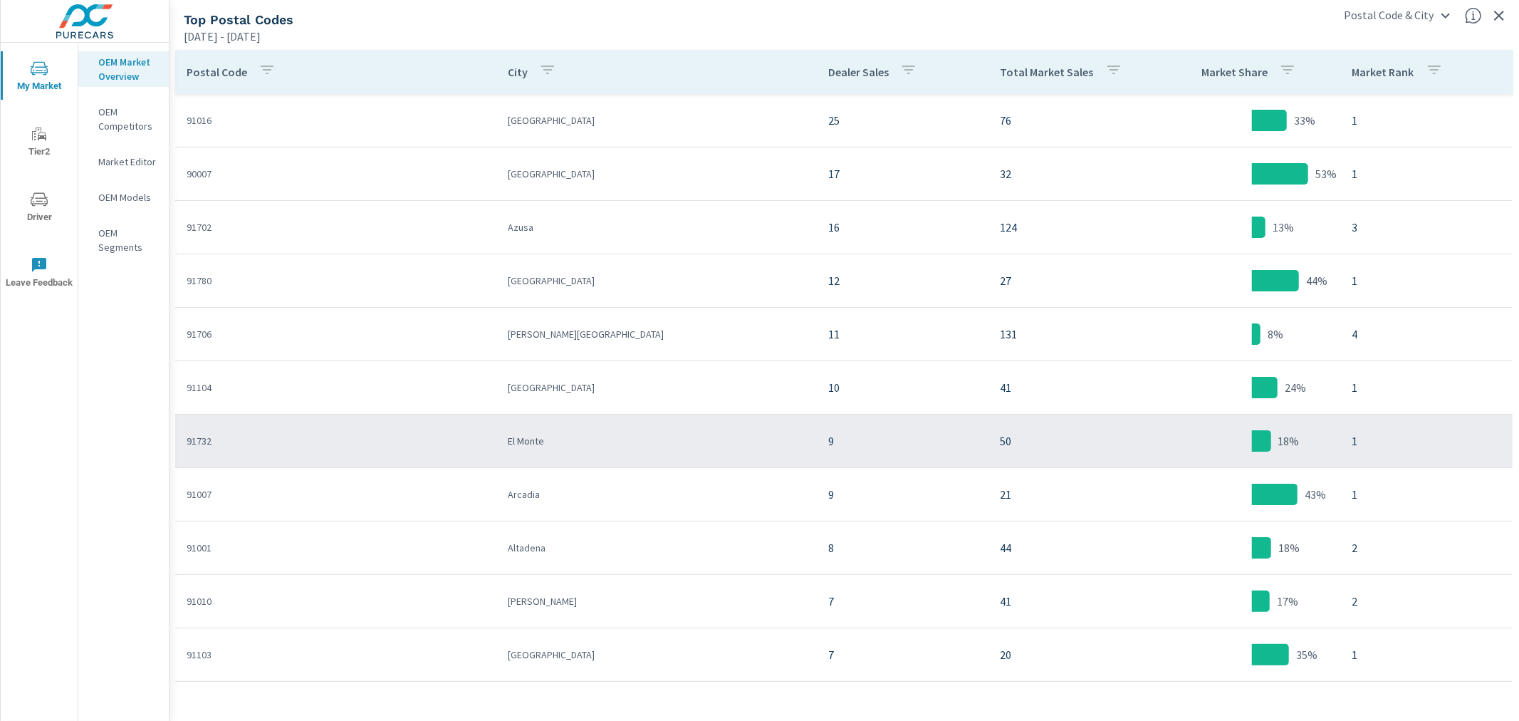
scroll to position [158, 0]
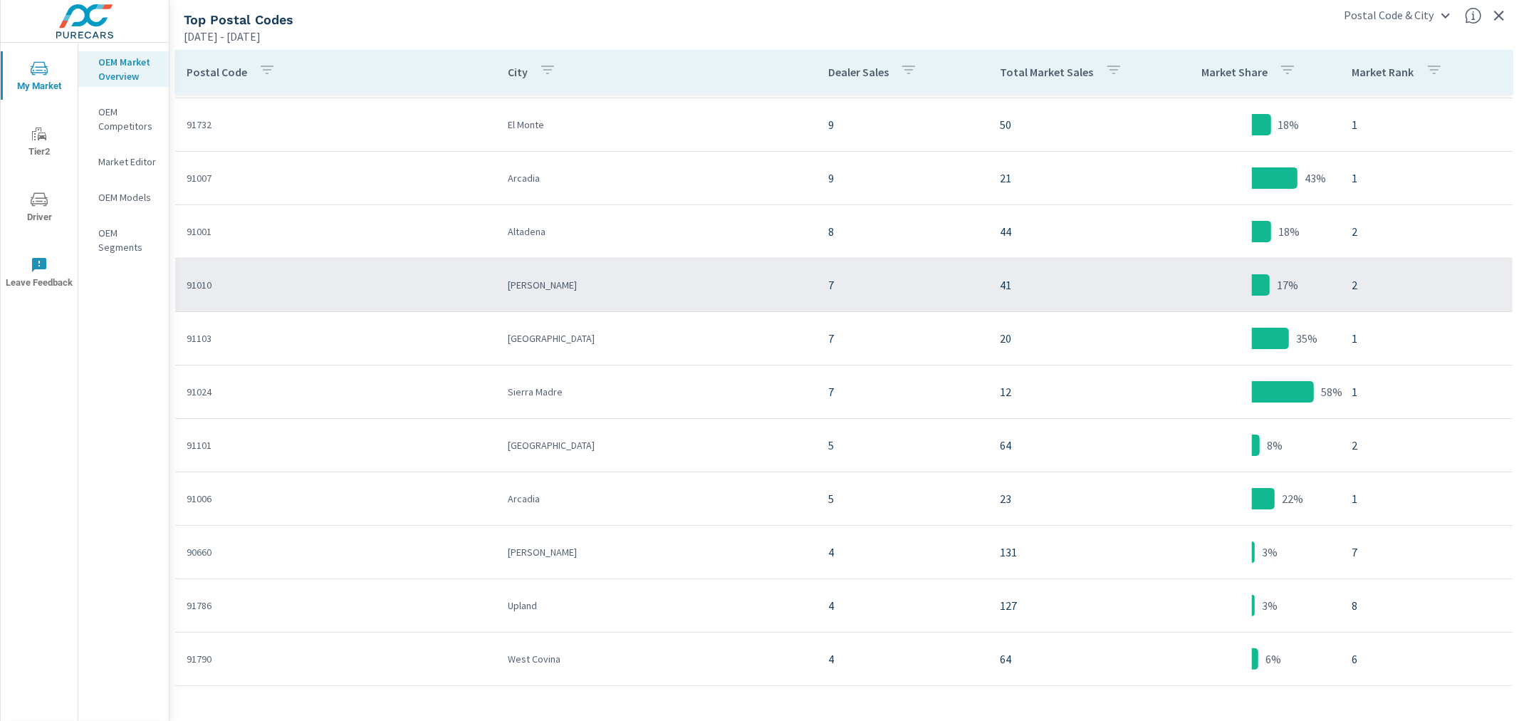
scroll to position [58, 0]
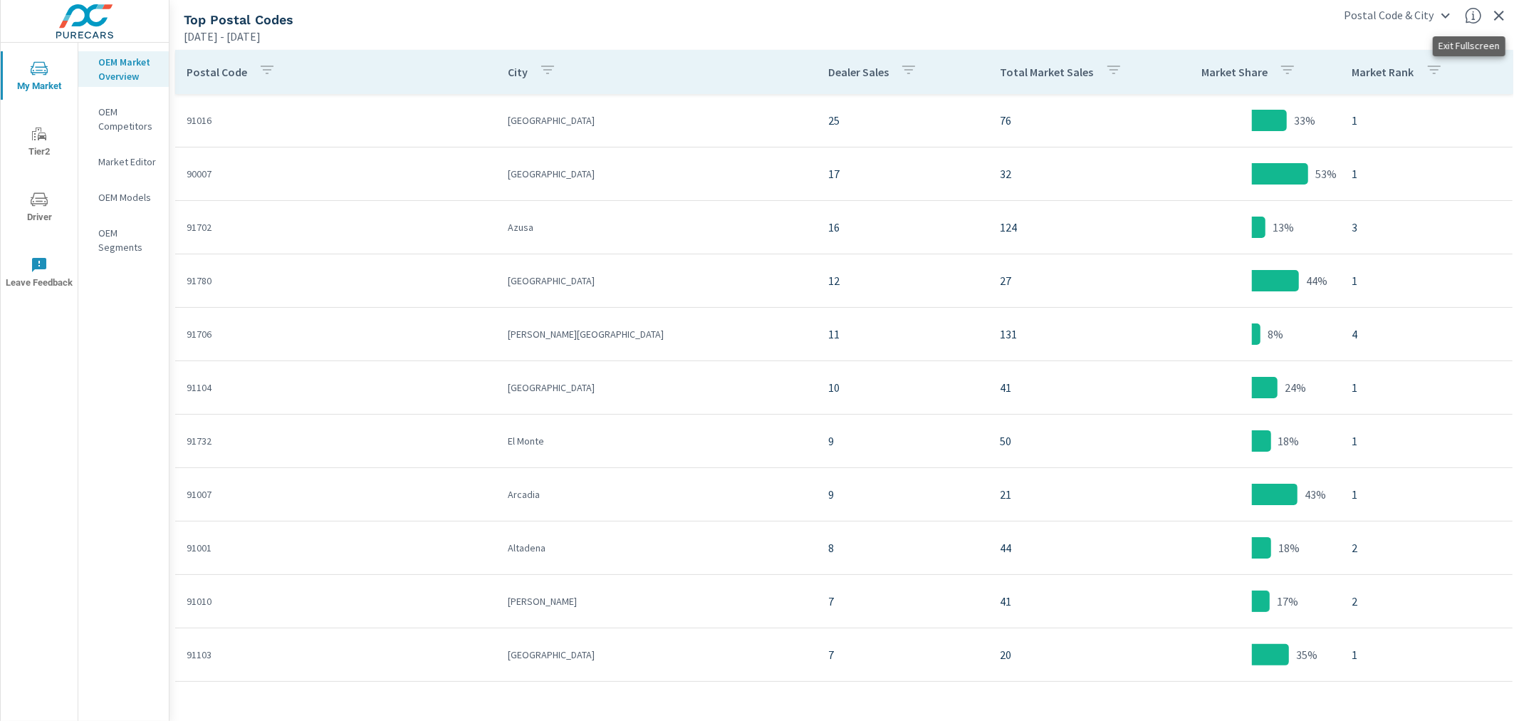
click at [1367, 16] on icon "button" at bounding box center [1499, 15] width 17 height 17
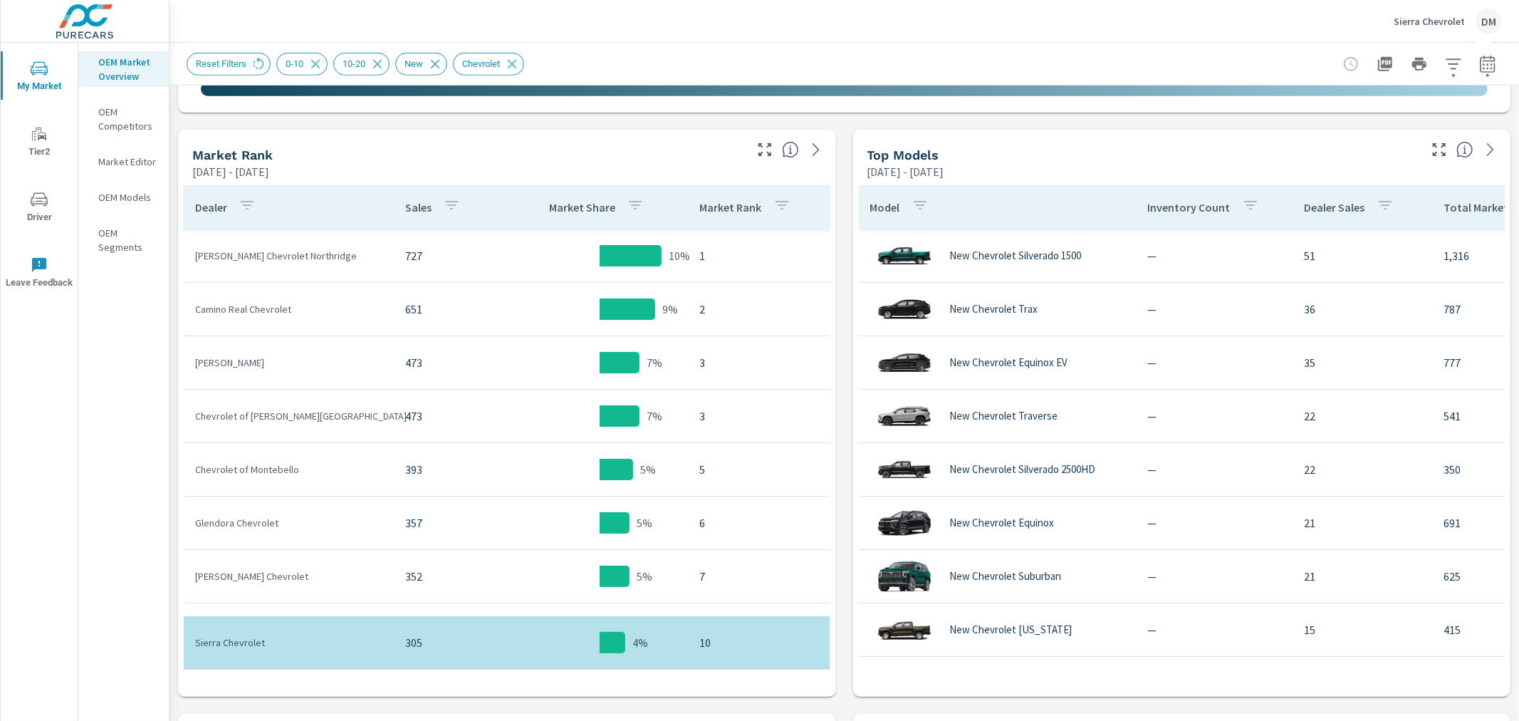
scroll to position [667, 0]
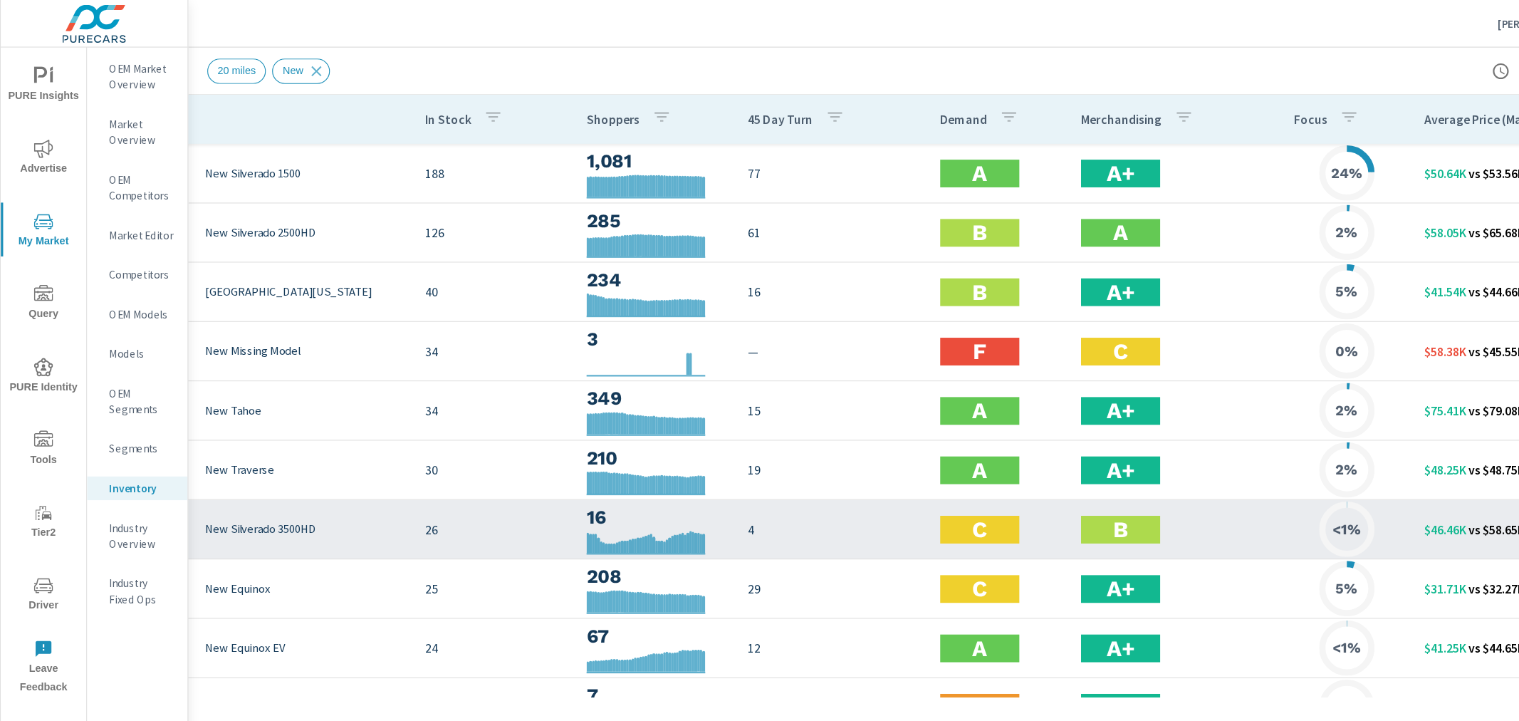
scroll to position [0, 75]
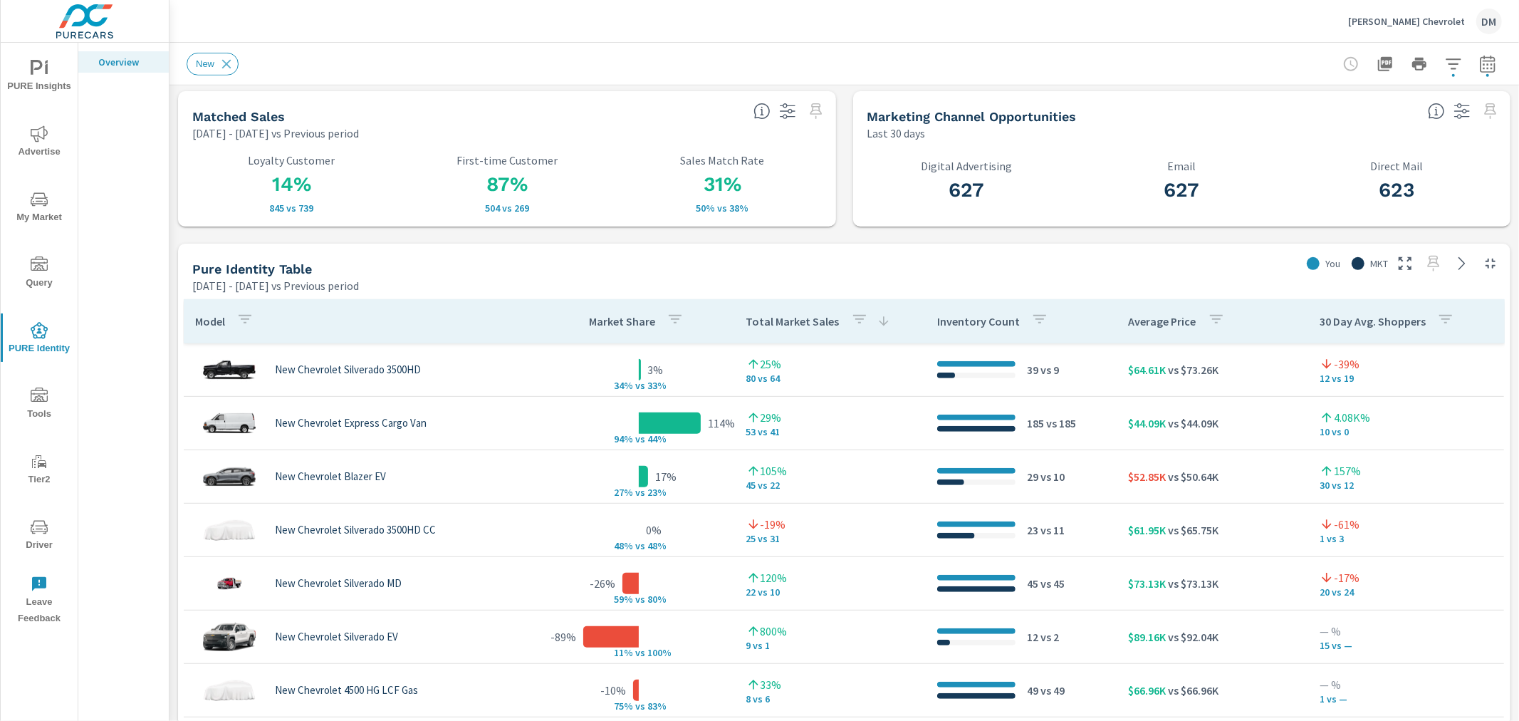
scroll to position [791, 0]
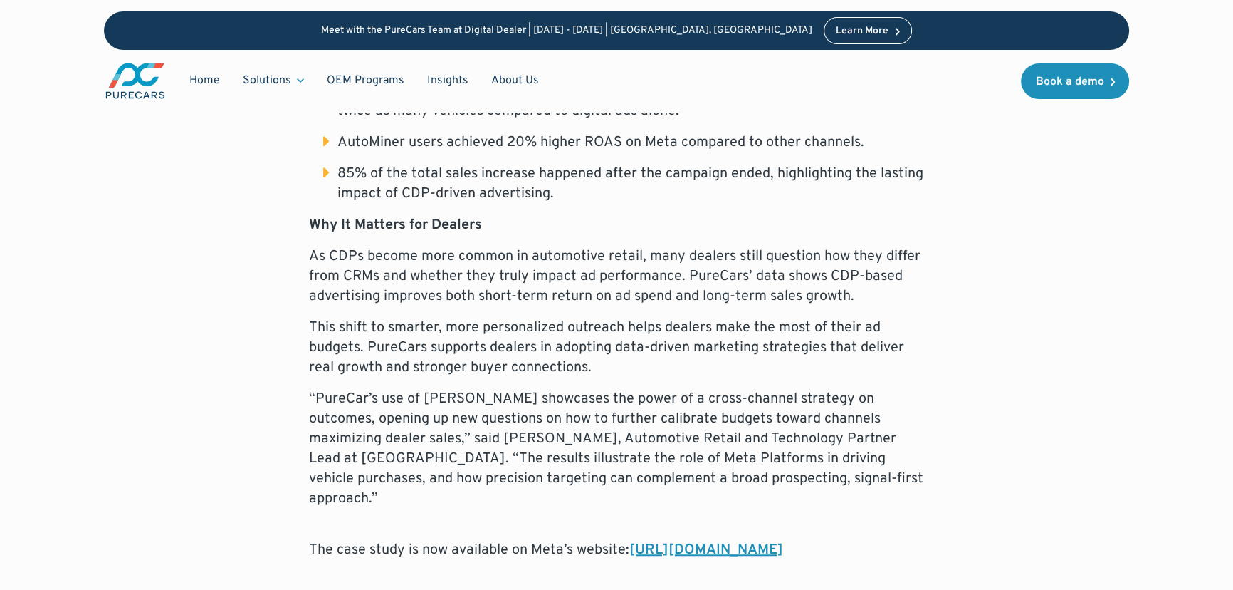
scroll to position [1424, 0]
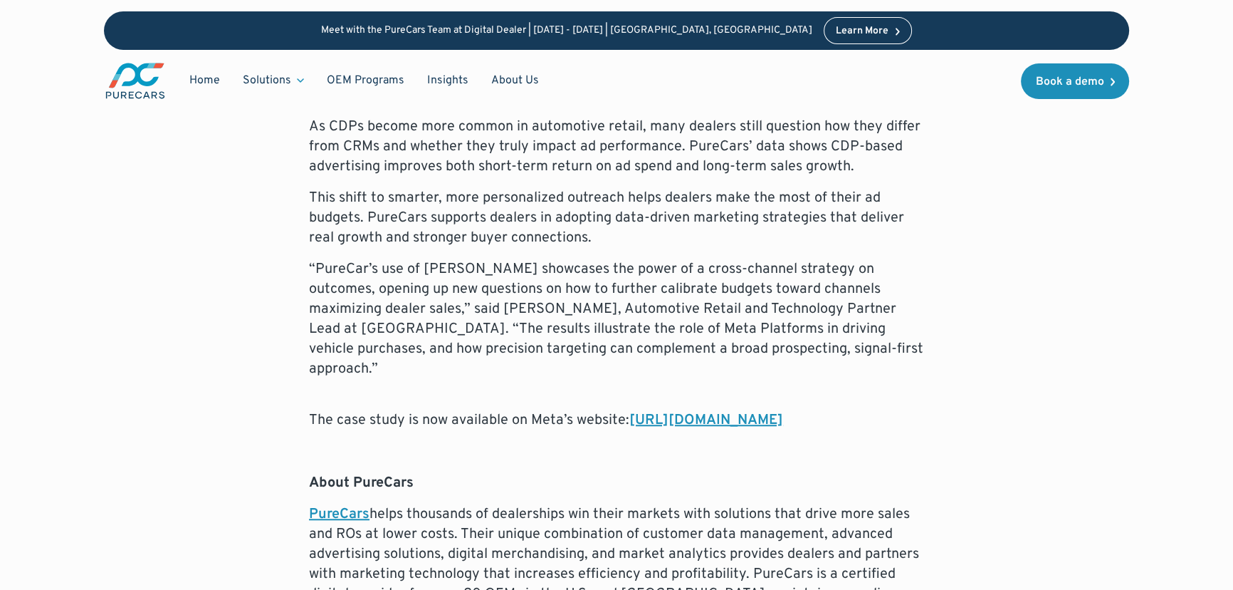
click at [630, 411] on link "https://www.facebook.com/business/measurement/case-studies/purecars" at bounding box center [707, 420] width 154 height 19
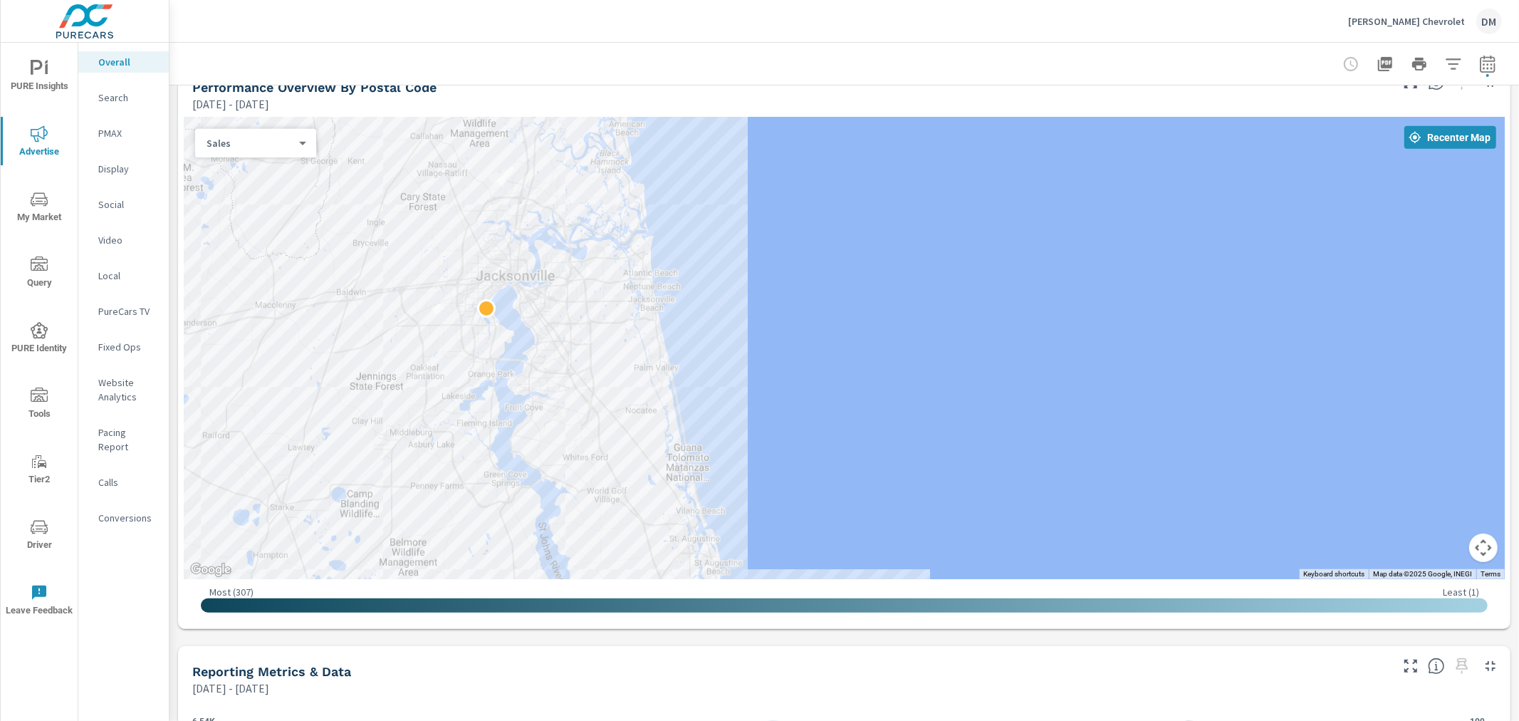
scroll to position [492, 0]
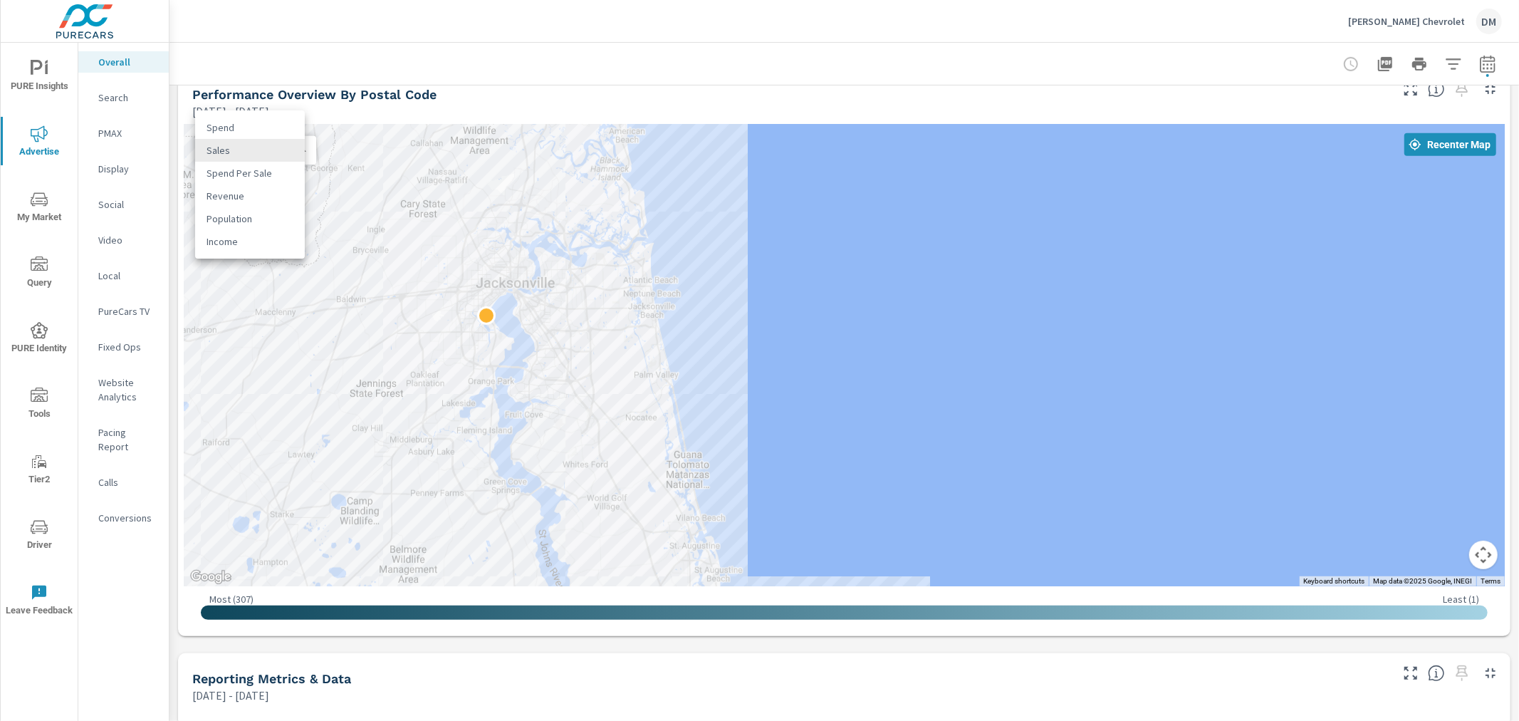
click at [296, 147] on body "PURE Insights Advertise My Market Query PURE Identity Tools Tier2 Driver Leave …" at bounding box center [759, 360] width 1519 height 721
click at [255, 130] on li "Spend" at bounding box center [250, 127] width 110 height 23
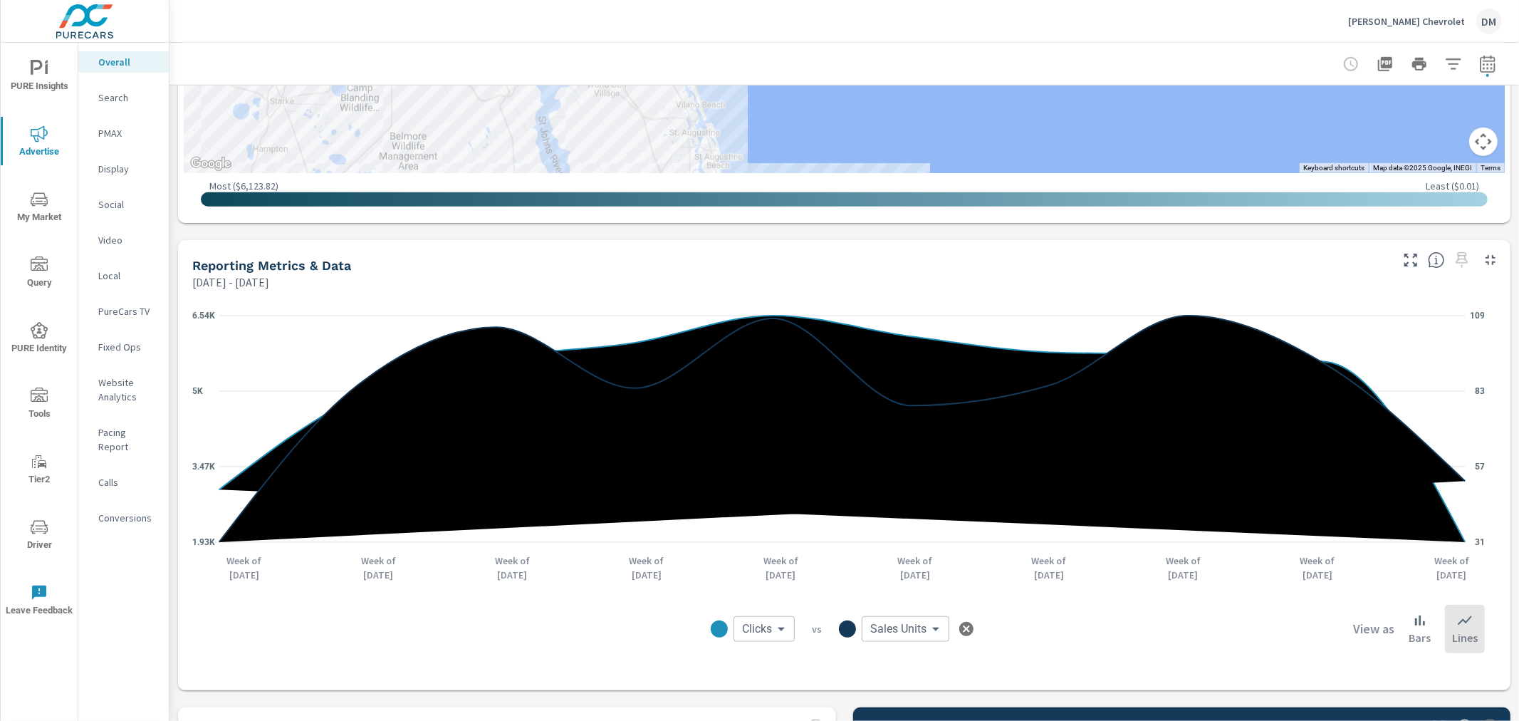
scroll to position [907, 0]
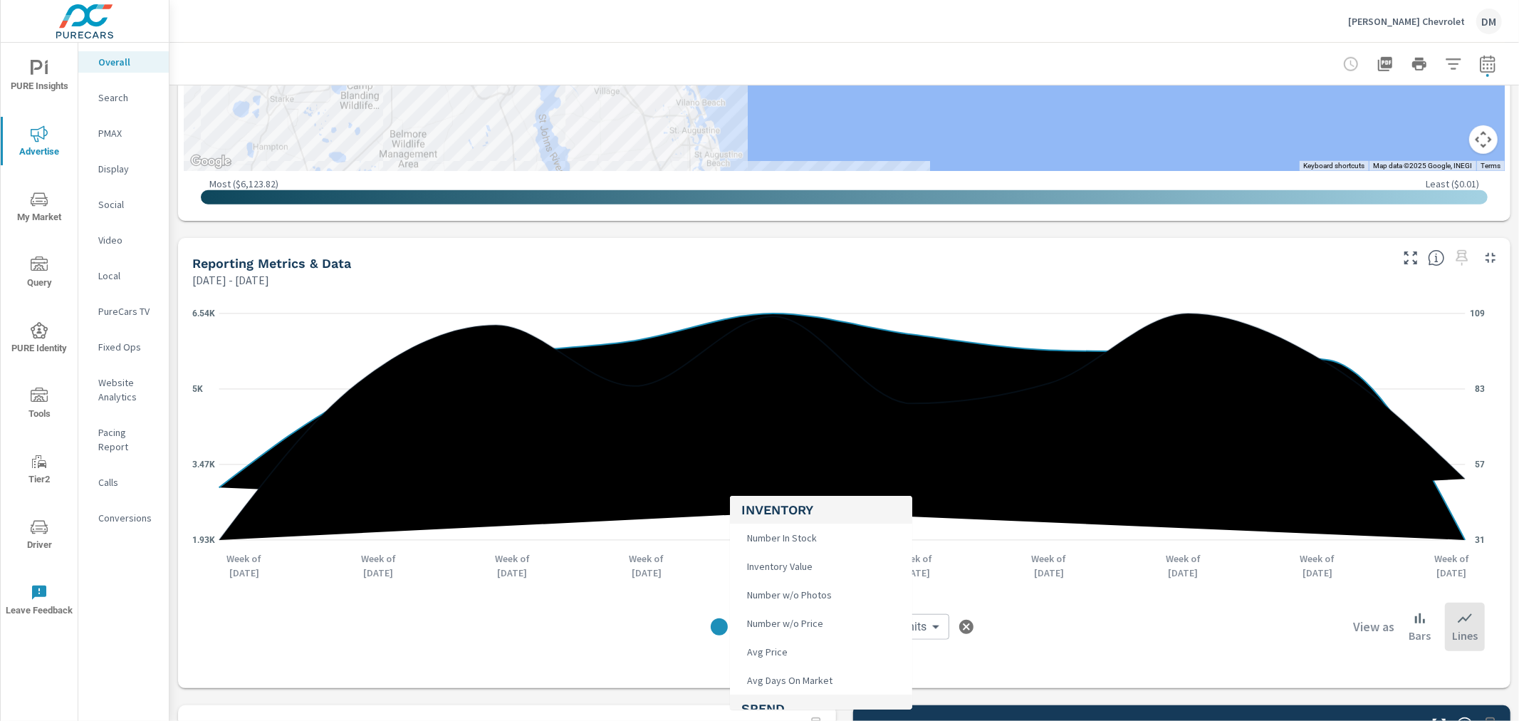
click at [766, 629] on body "PURE Insights Advertise My Market Query PURE Identity Tools Tier2 Driver Leave …" at bounding box center [759, 360] width 1519 height 721
drag, startPoint x: 1133, startPoint y: 663, endPoint x: 1010, endPoint y: 701, distance: 128.9
click at [1134, 663] on div at bounding box center [759, 360] width 1519 height 721
